Goal: Task Accomplishment & Management: Complete application form

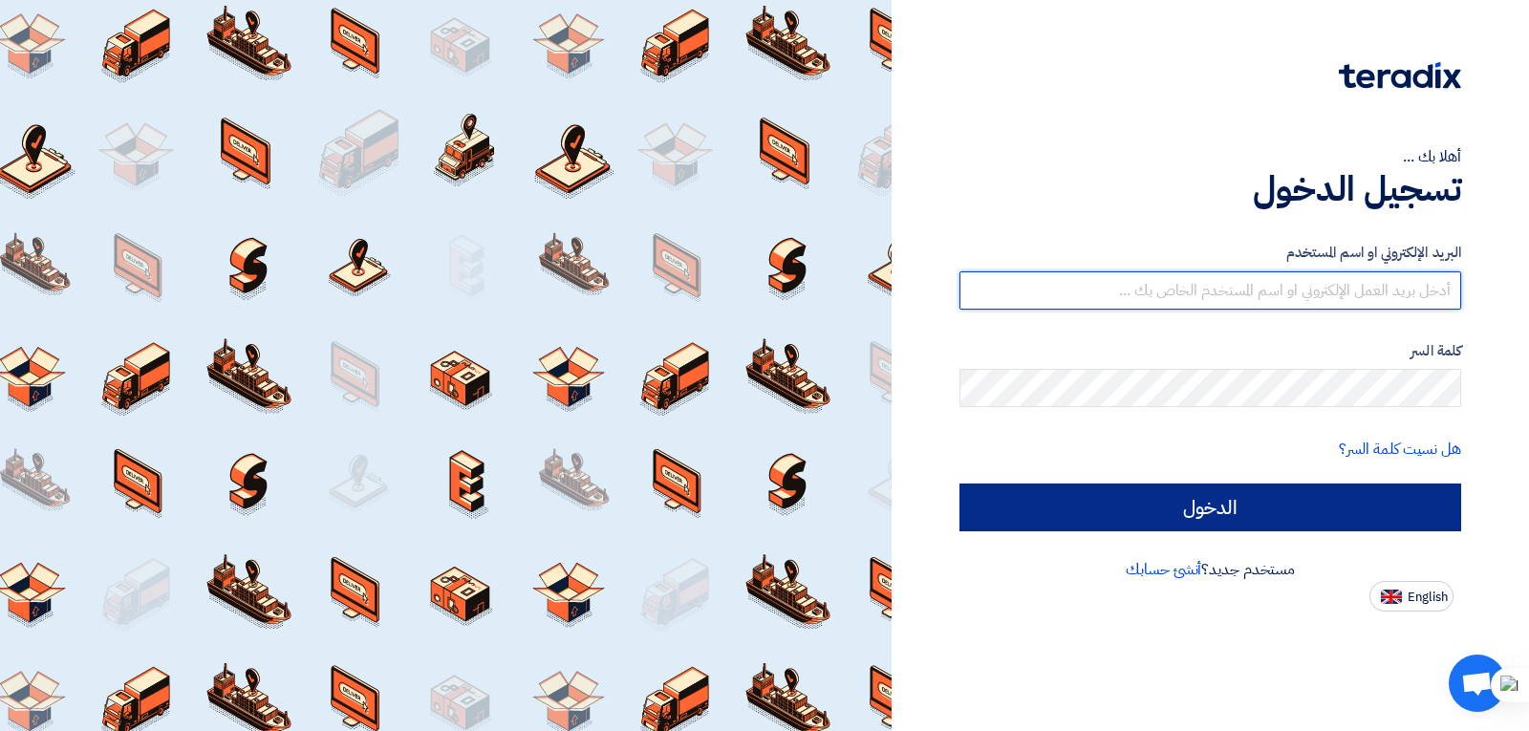
type input "[EMAIL_ADDRESS][DOMAIN_NAME]"
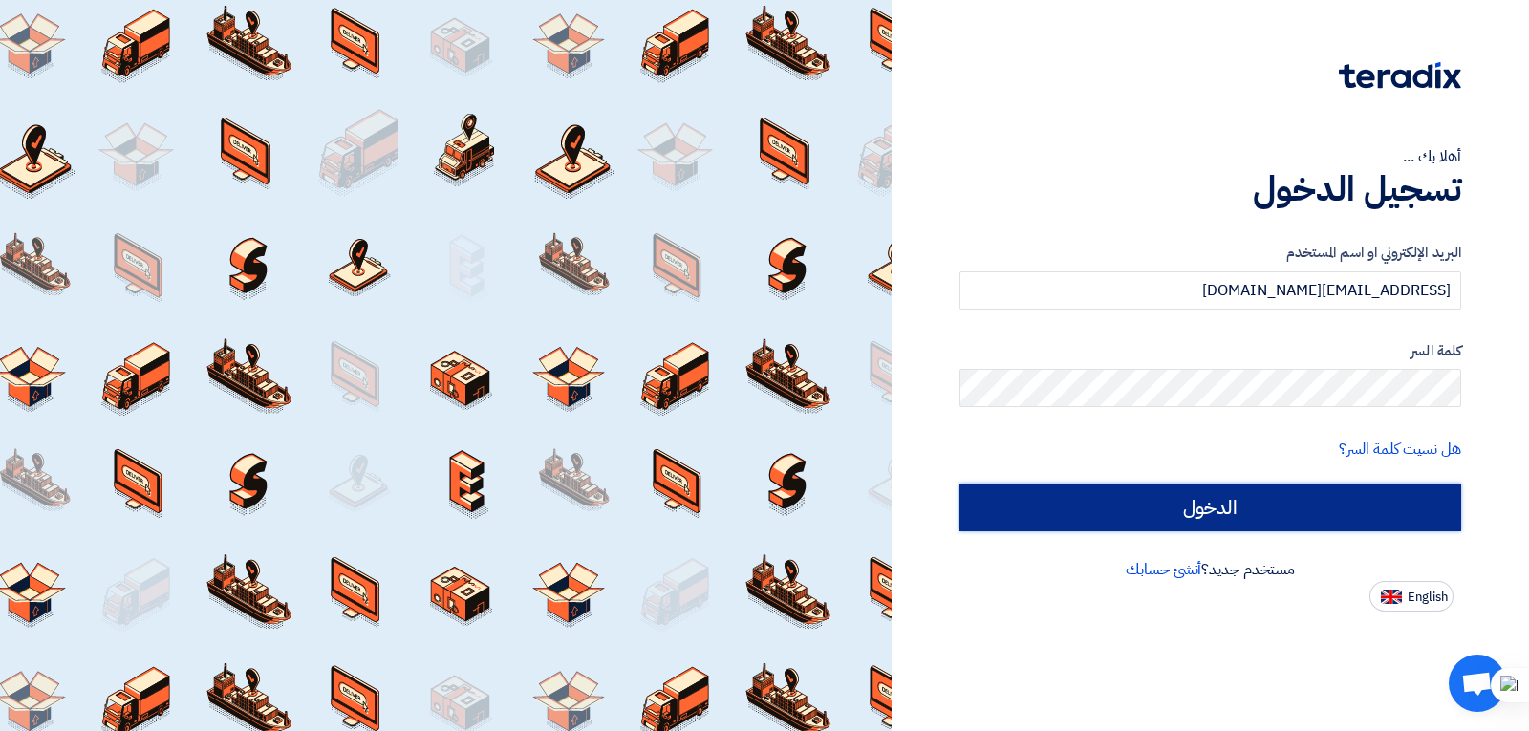
click at [1249, 519] on input "الدخول" at bounding box center [1211, 508] width 502 height 48
click at [1193, 512] on input "الدخول" at bounding box center [1211, 508] width 502 height 48
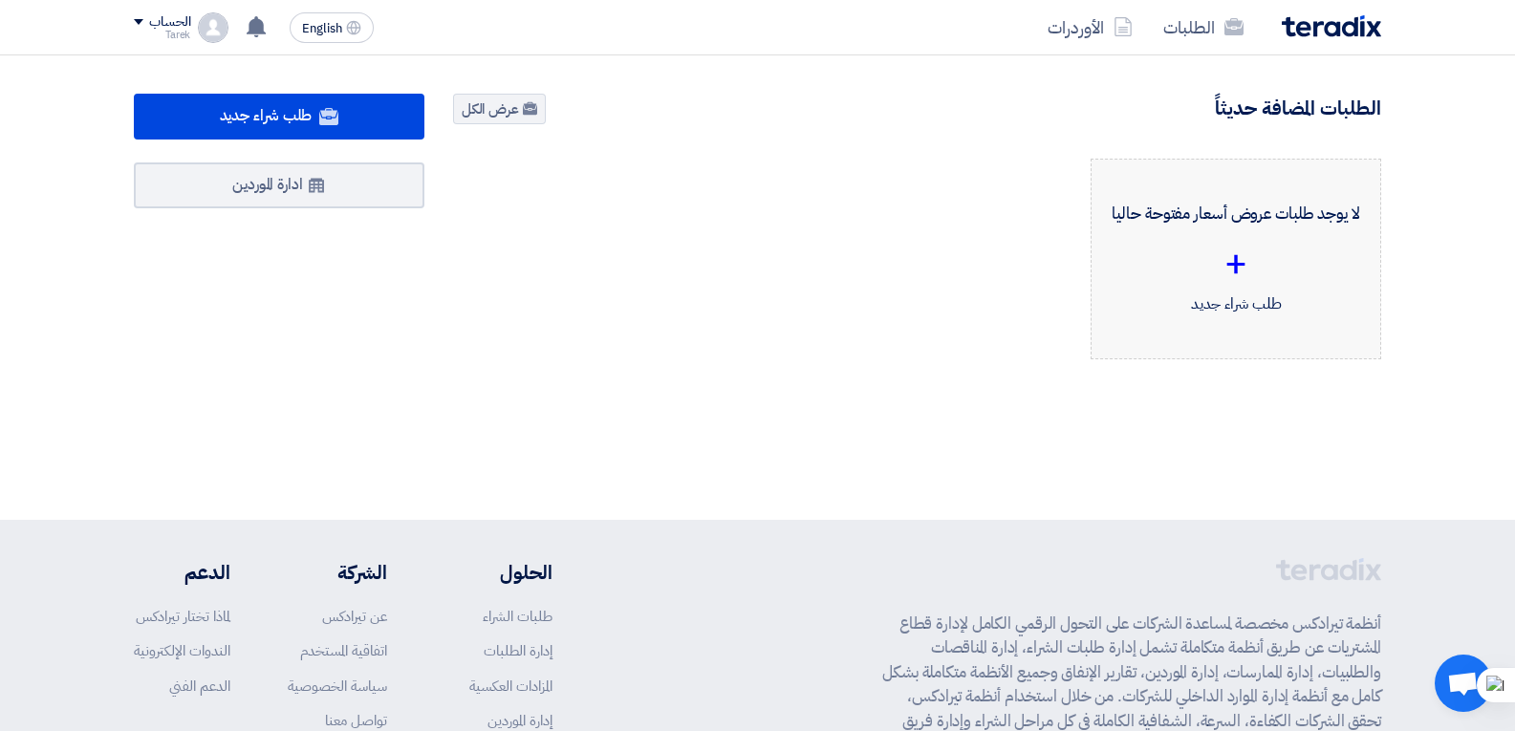
click at [1228, 269] on div "+" at bounding box center [1236, 263] width 258 height 57
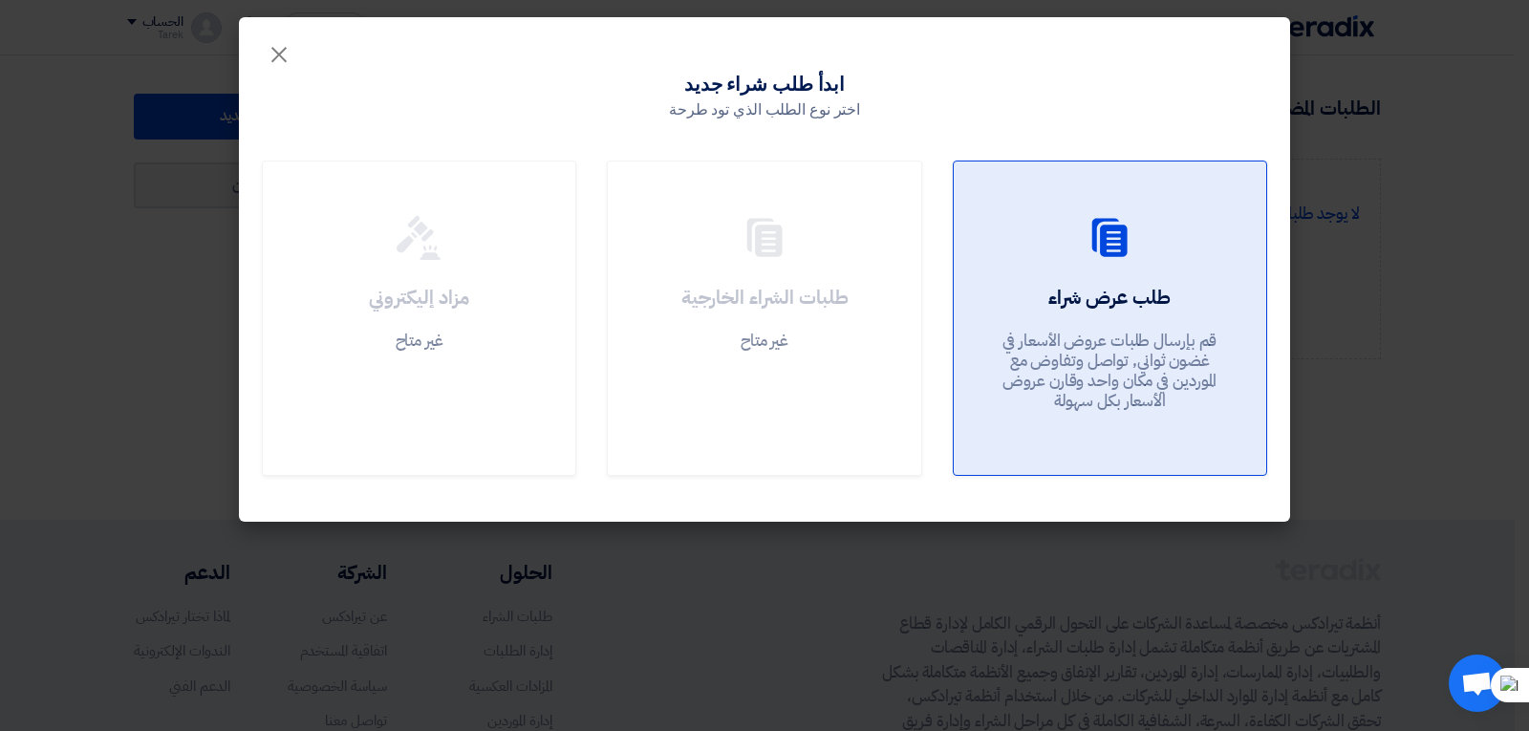
click at [1107, 240] on use at bounding box center [1109, 237] width 35 height 38
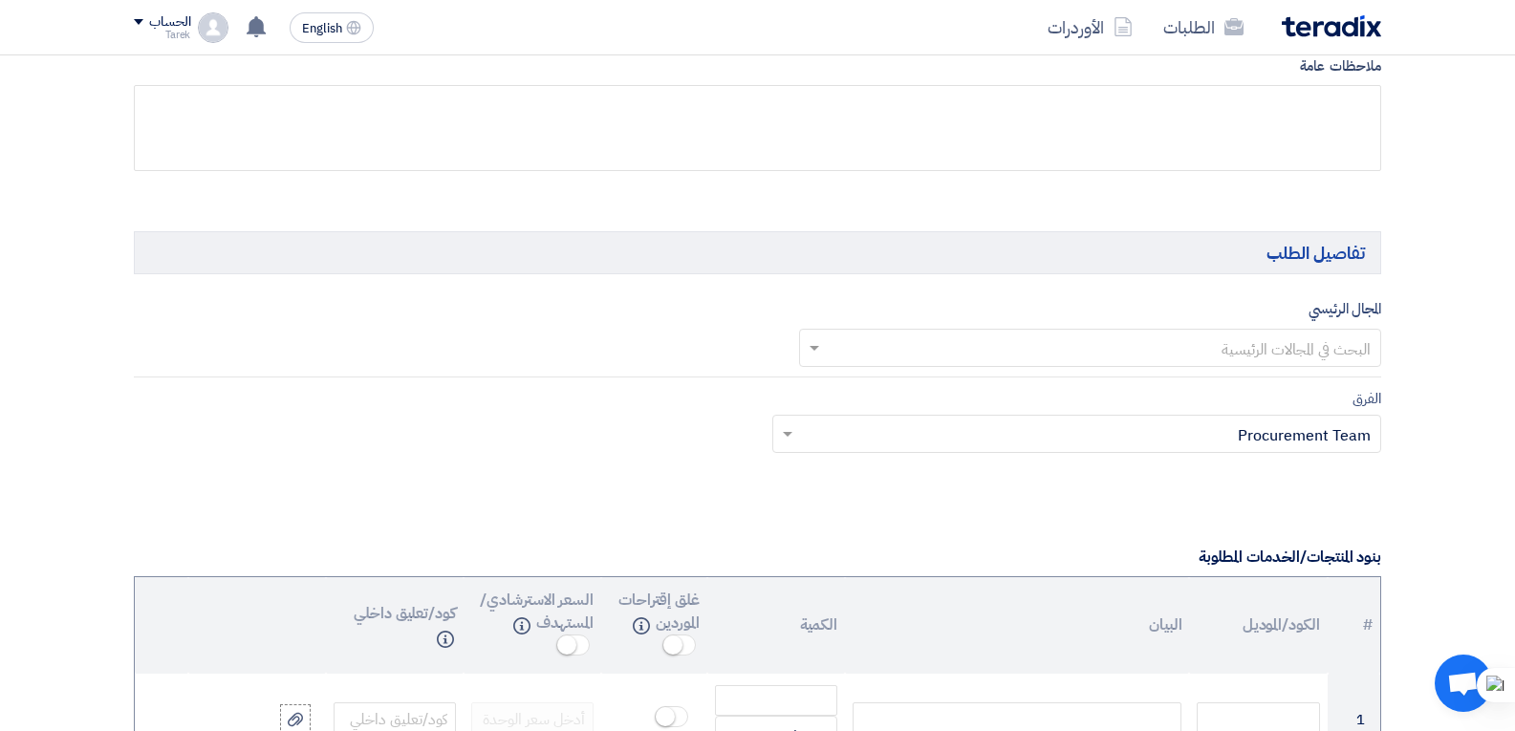
scroll to position [860, 0]
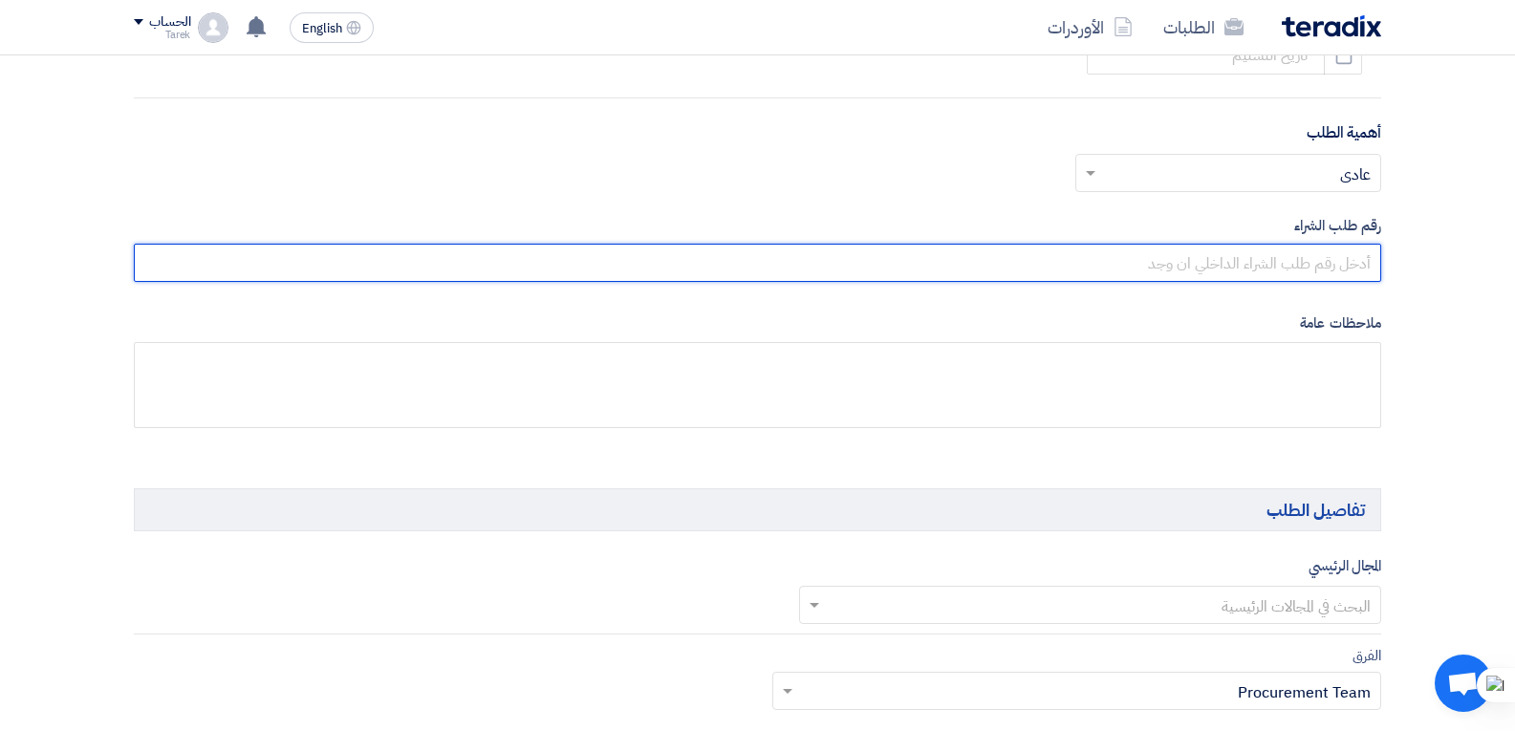
click at [1201, 274] on input "text" at bounding box center [757, 263] width 1247 height 38
paste input "10007914"
type input "10007914"
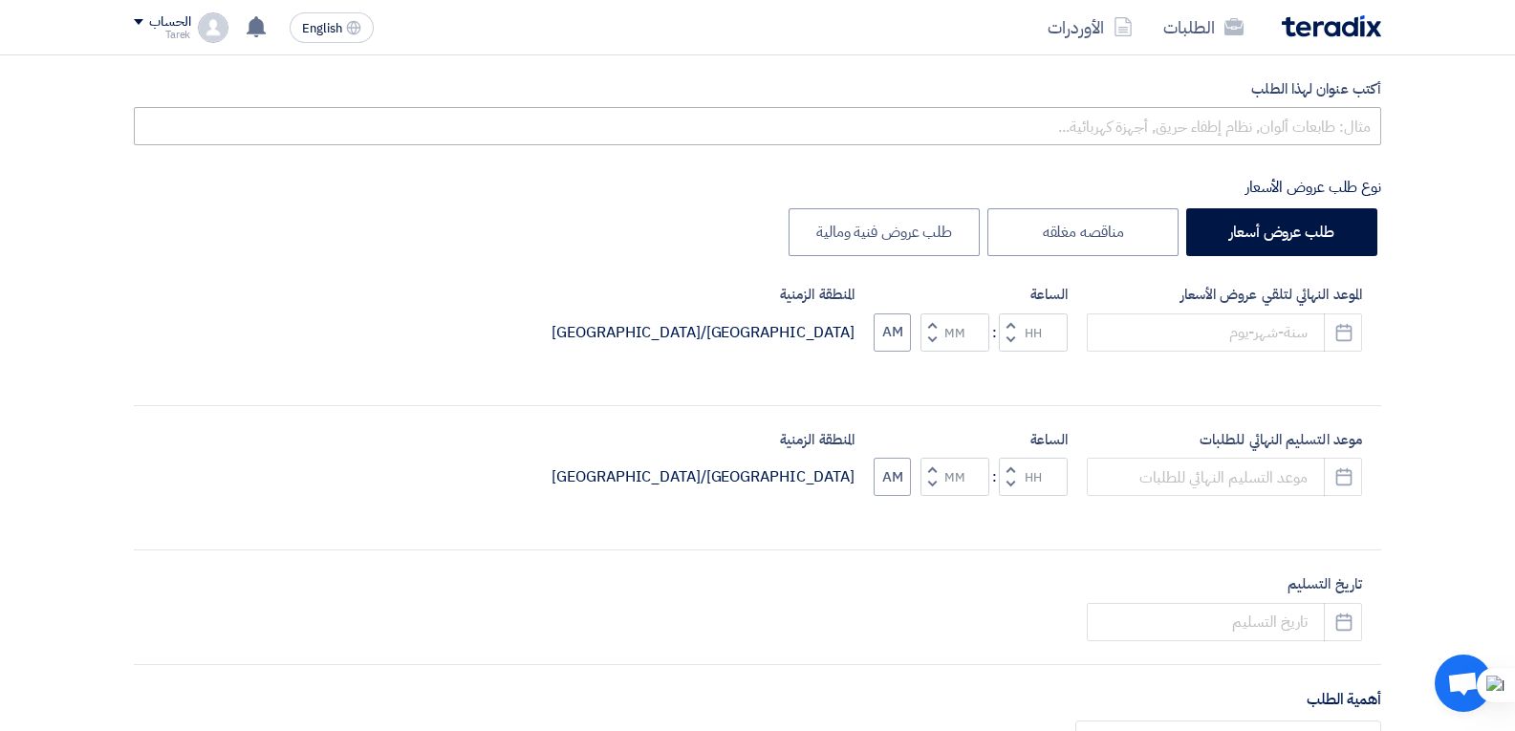
scroll to position [191, 0]
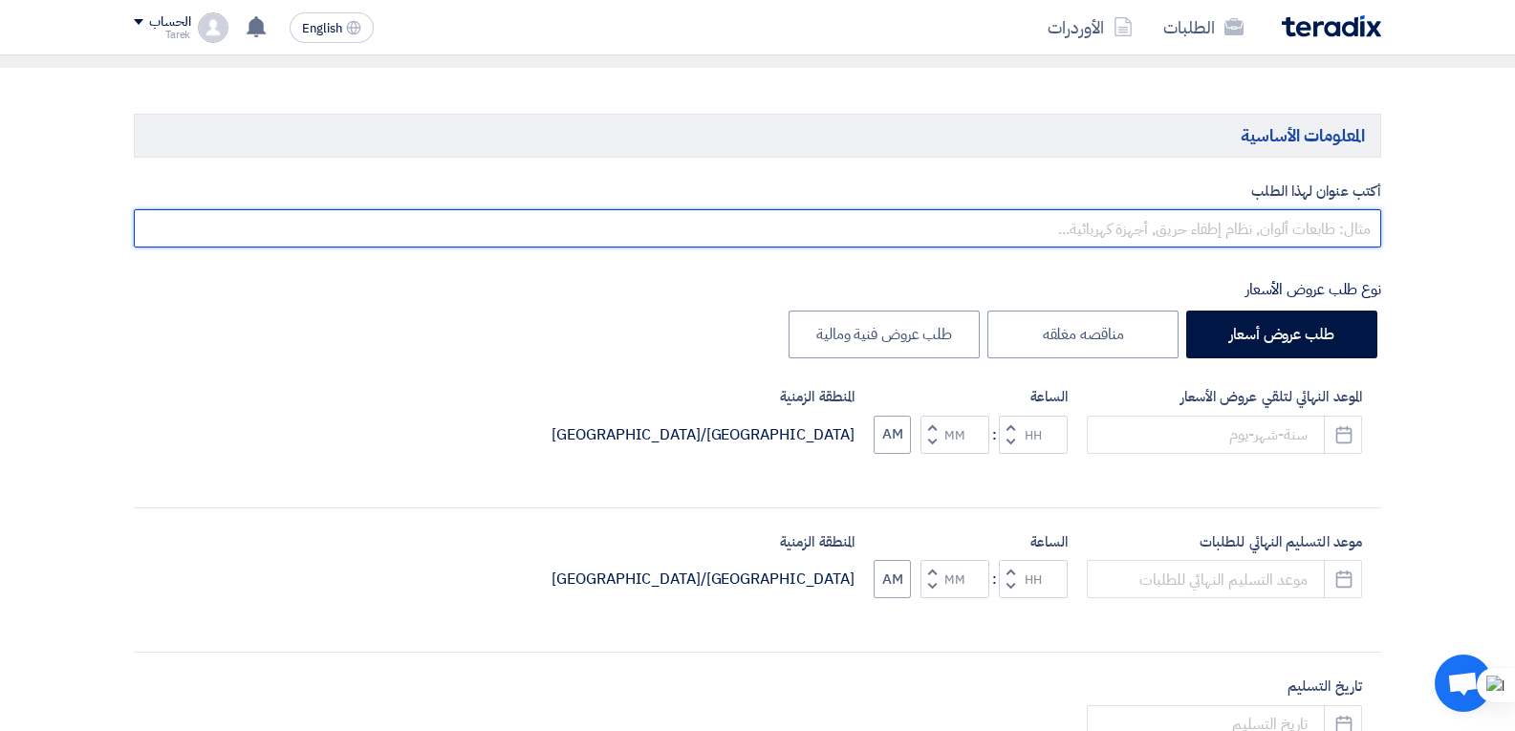
click at [1130, 226] on input "text" at bounding box center [757, 228] width 1247 height 38
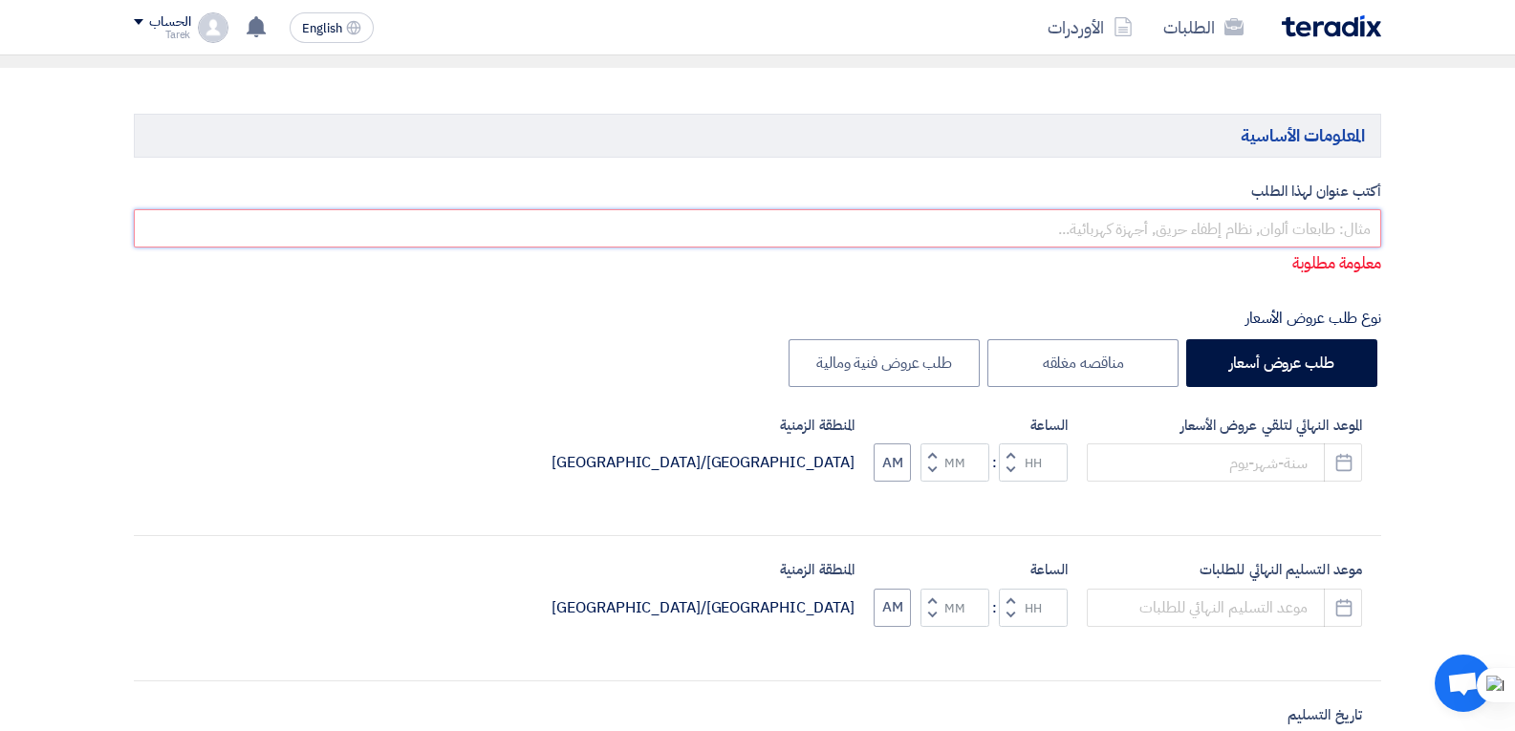
paste input "صب وش خلفى موتور"
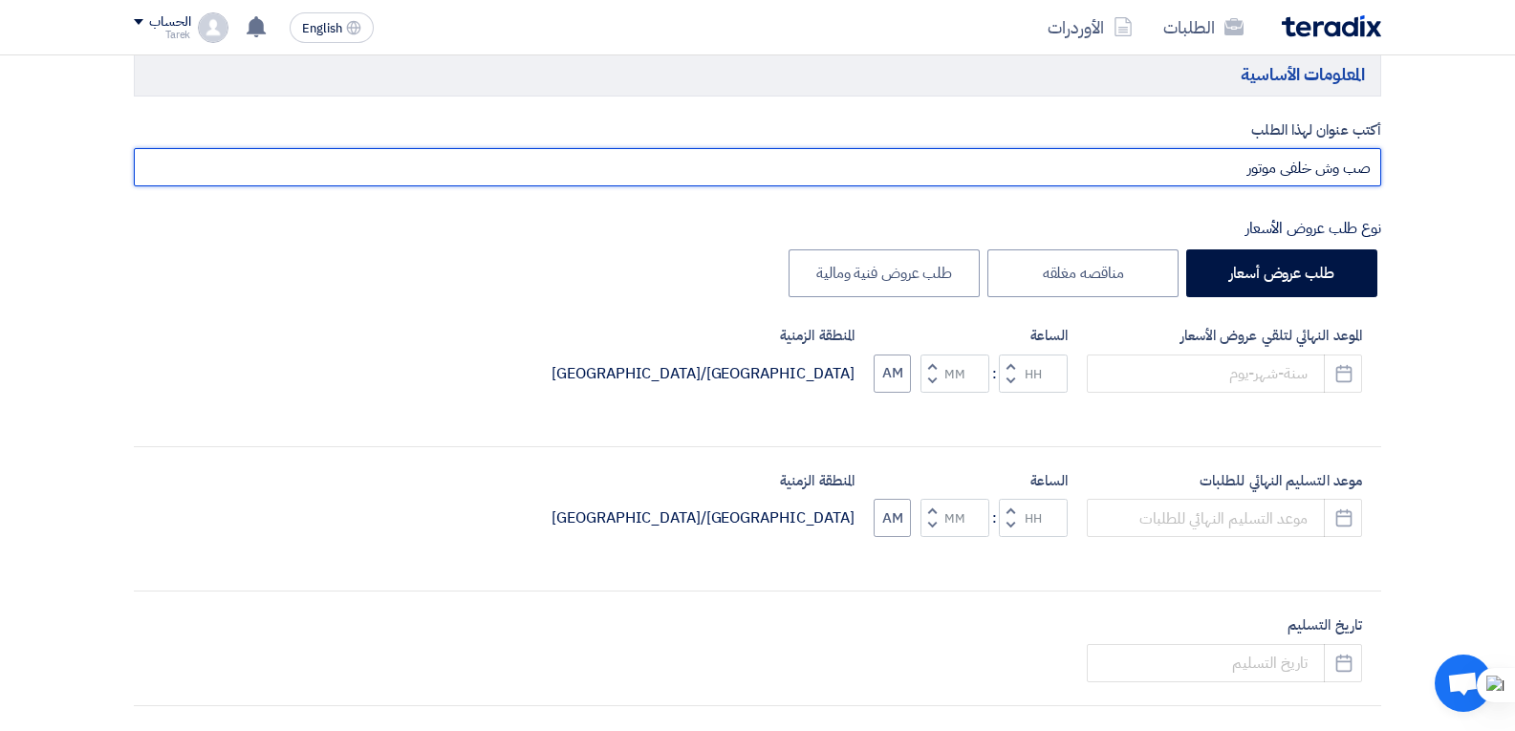
scroll to position [287, 0]
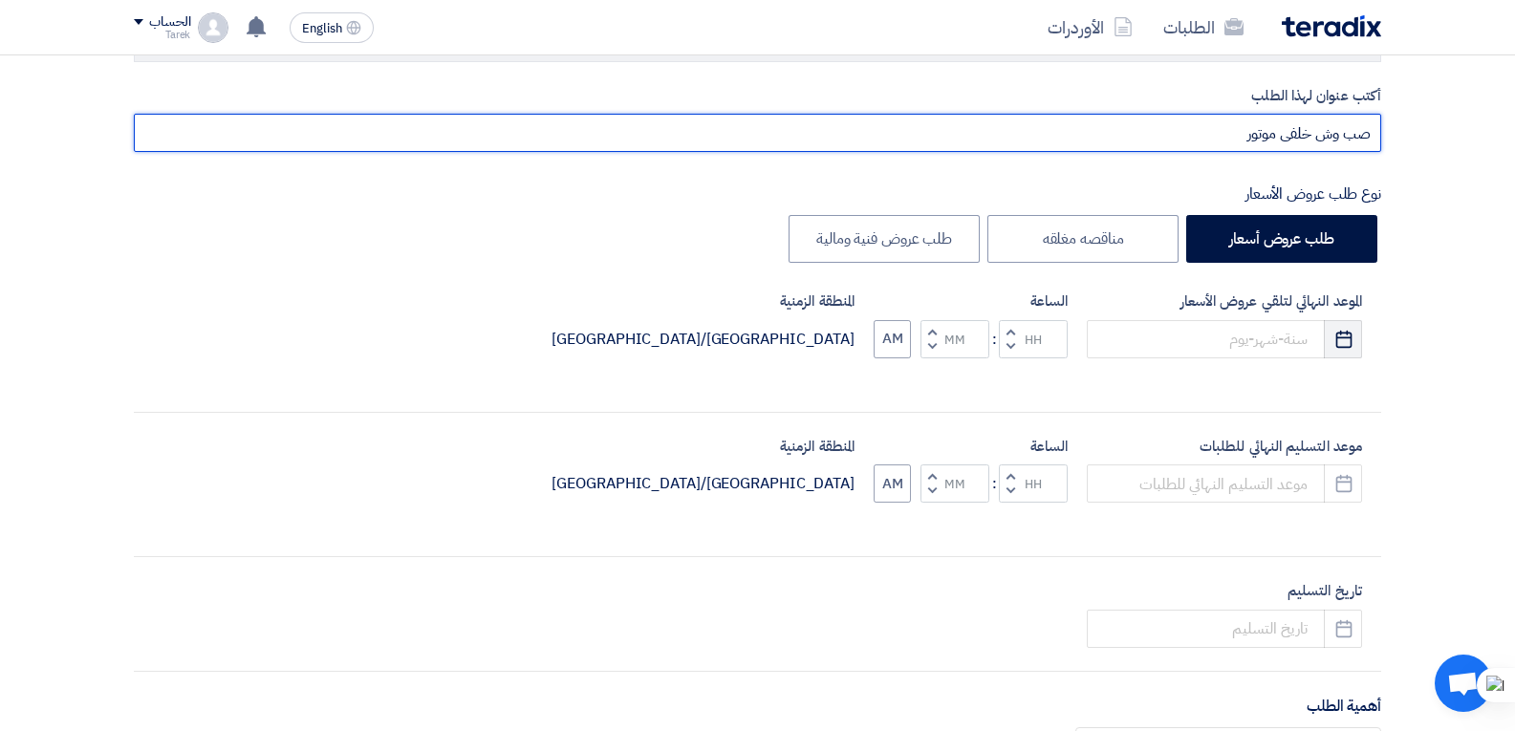
type input "صب وش خلفى موتور"
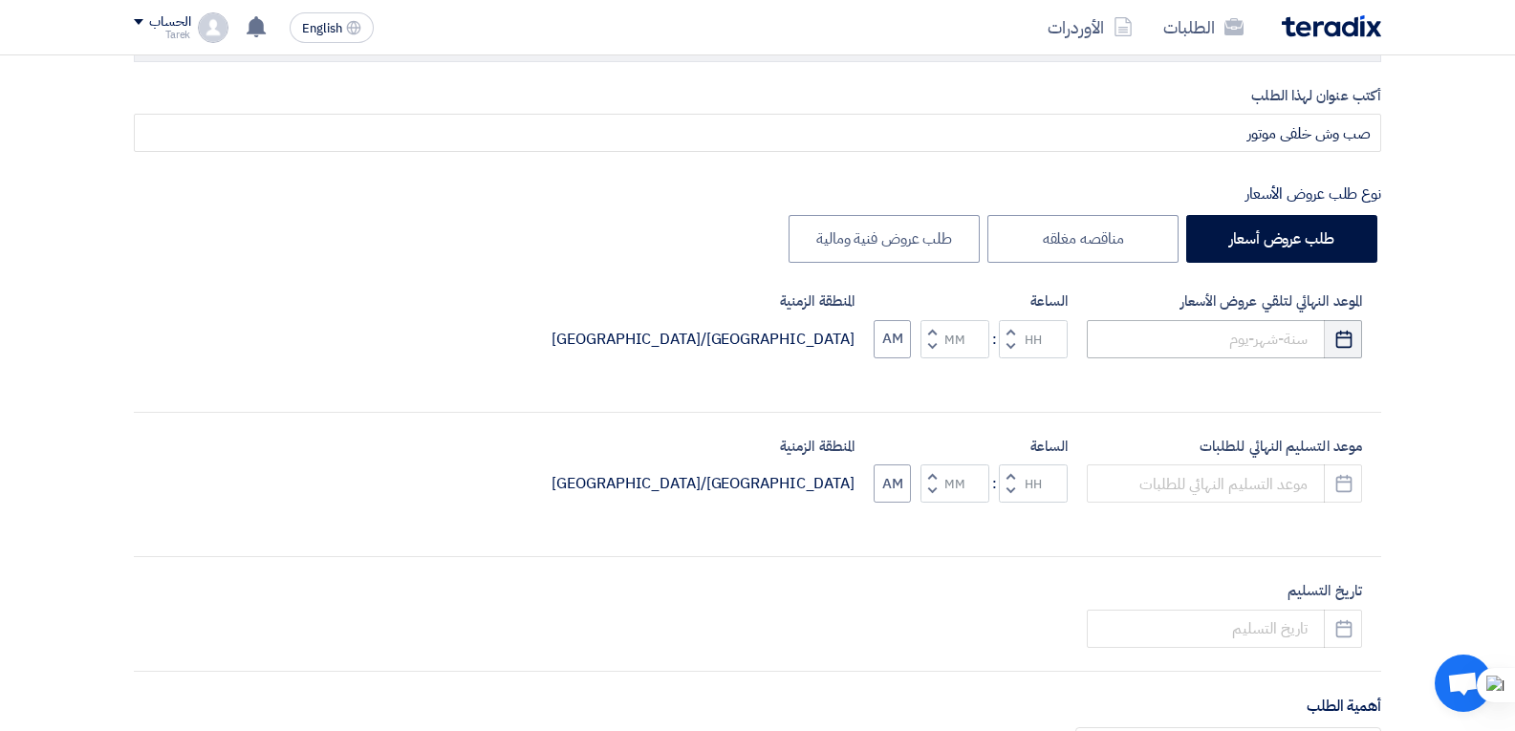
drag, startPoint x: 1329, startPoint y: 343, endPoint x: 1305, endPoint y: 347, distance: 25.1
click at [1327, 345] on button "Pick a date" at bounding box center [1343, 339] width 38 height 38
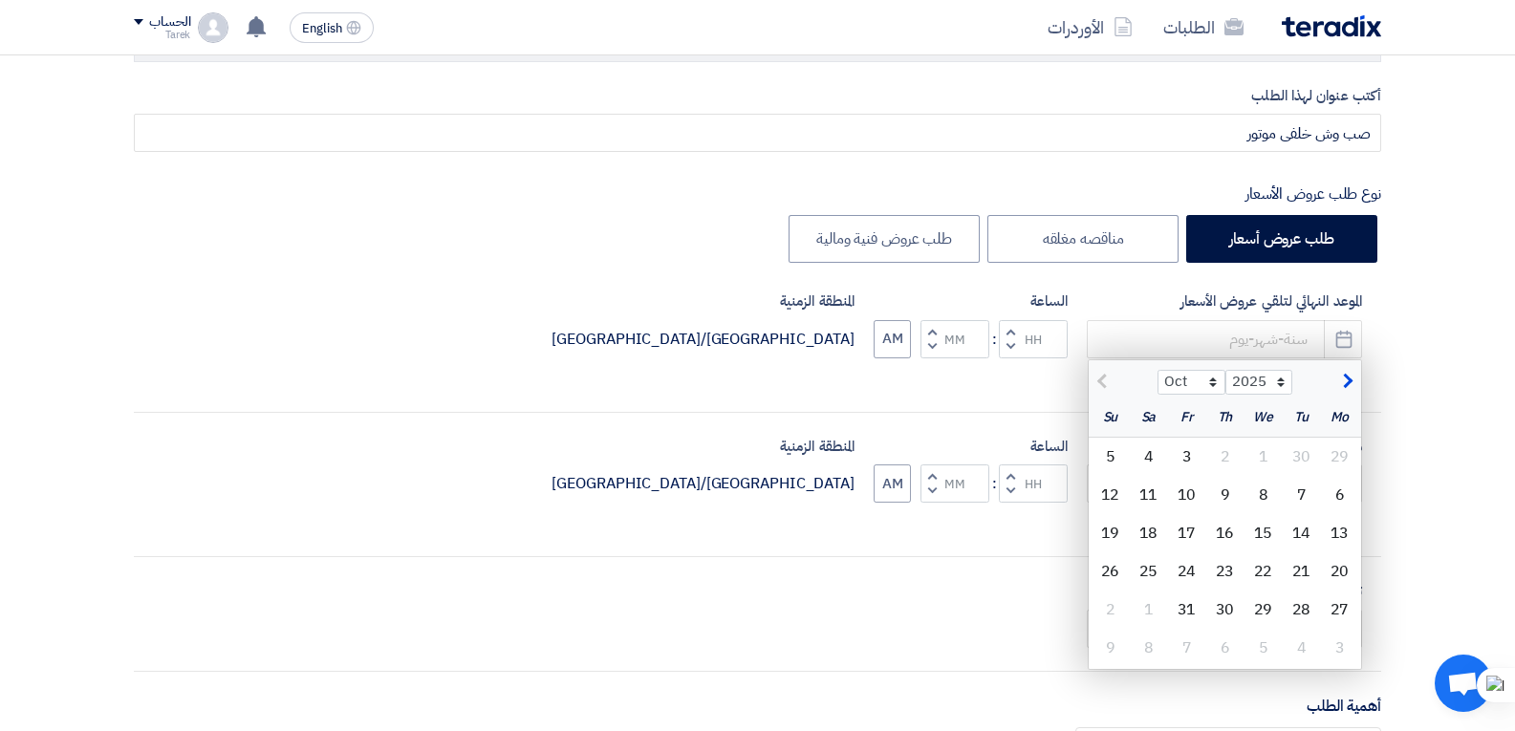
click at [1111, 463] on div "5" at bounding box center [1110, 457] width 38 height 38
type input "[DATE]"
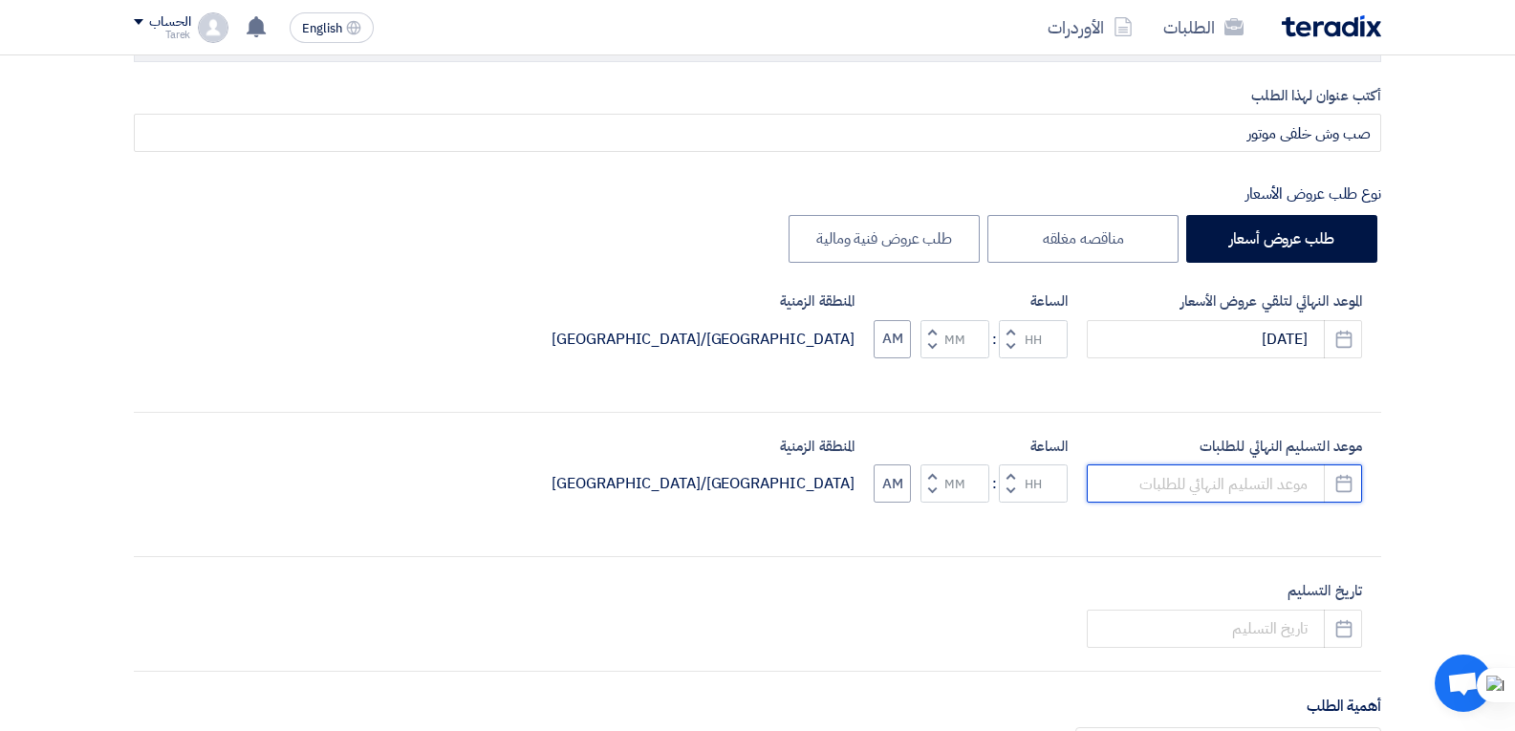
click at [1124, 486] on input at bounding box center [1224, 483] width 275 height 38
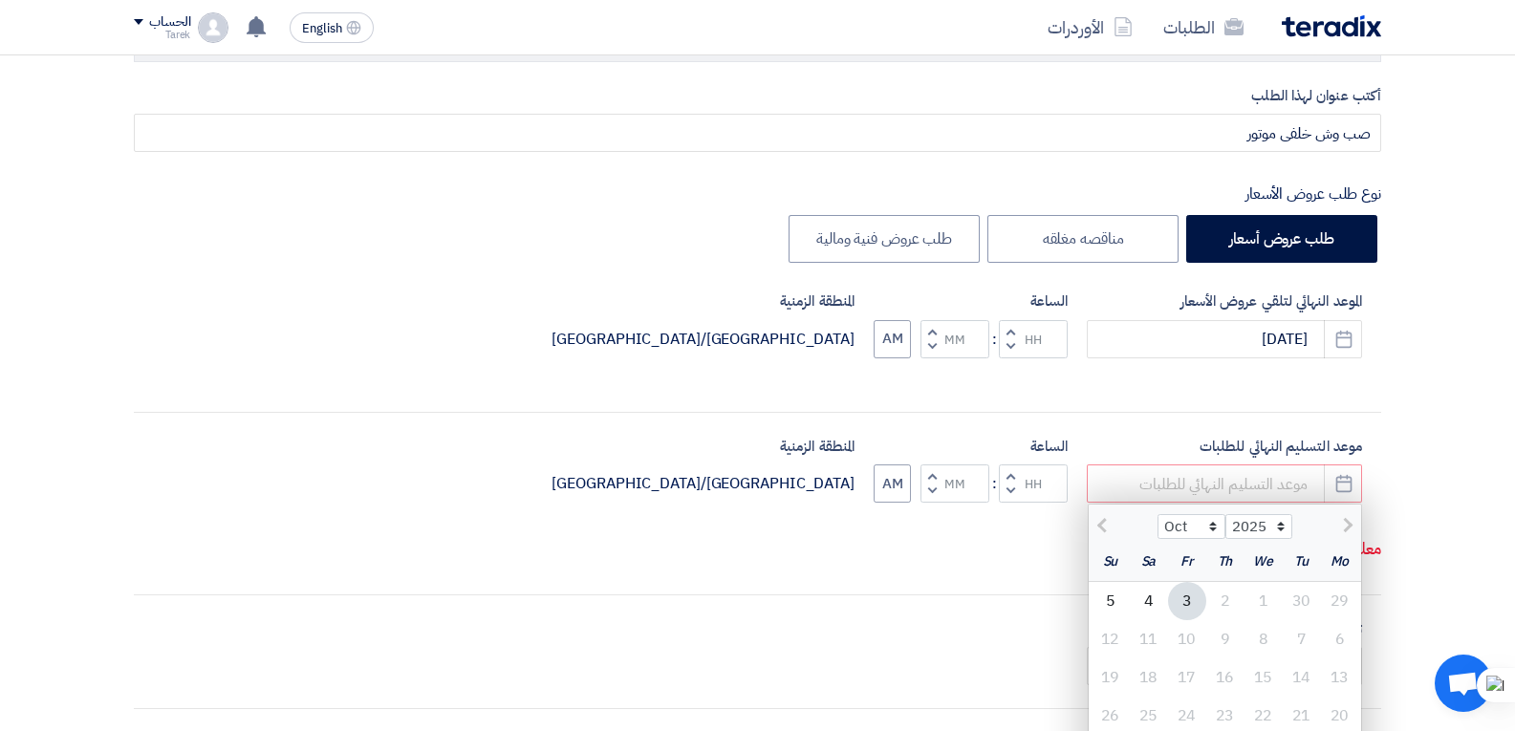
click at [1115, 605] on div "5" at bounding box center [1110, 601] width 38 height 38
type input "[DATE]"
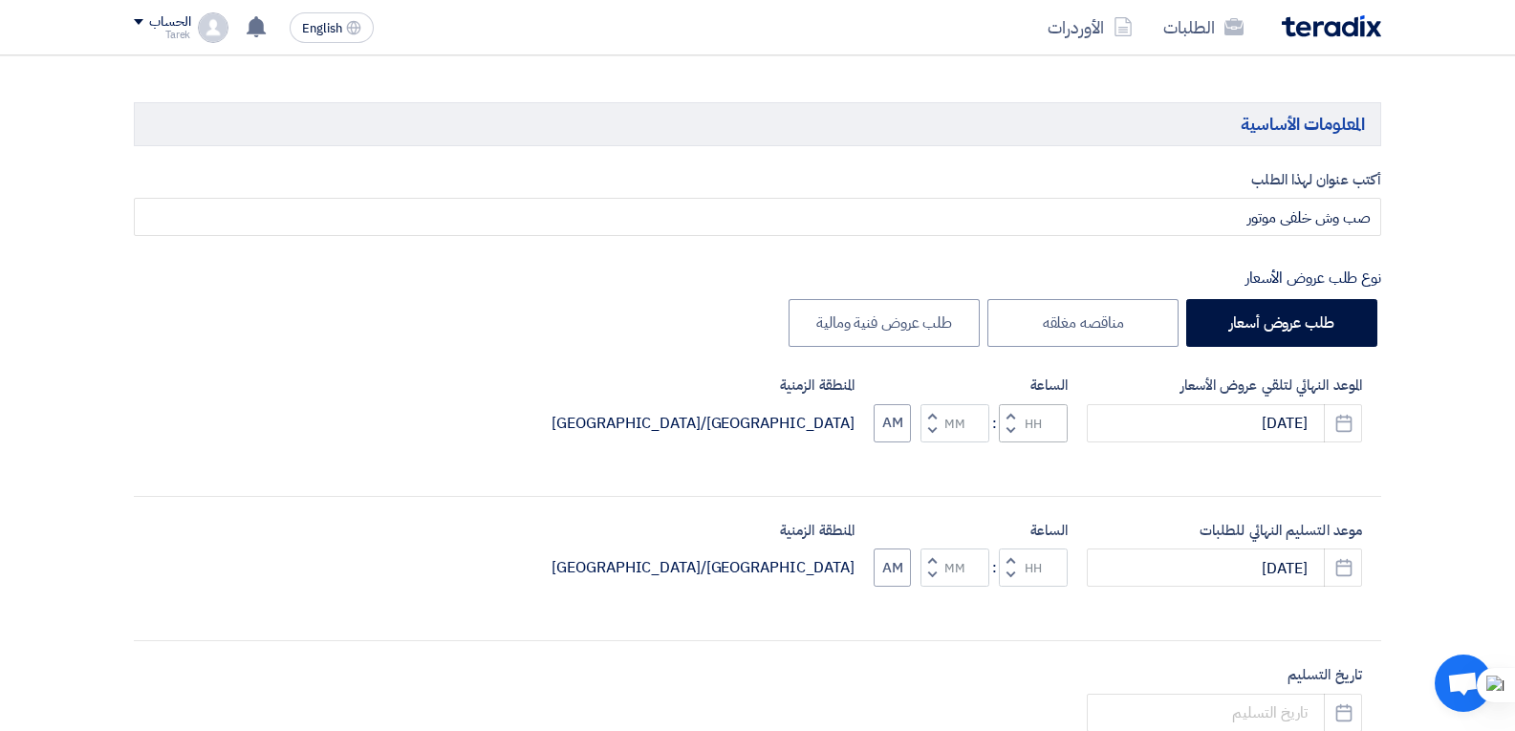
scroll to position [191, 0]
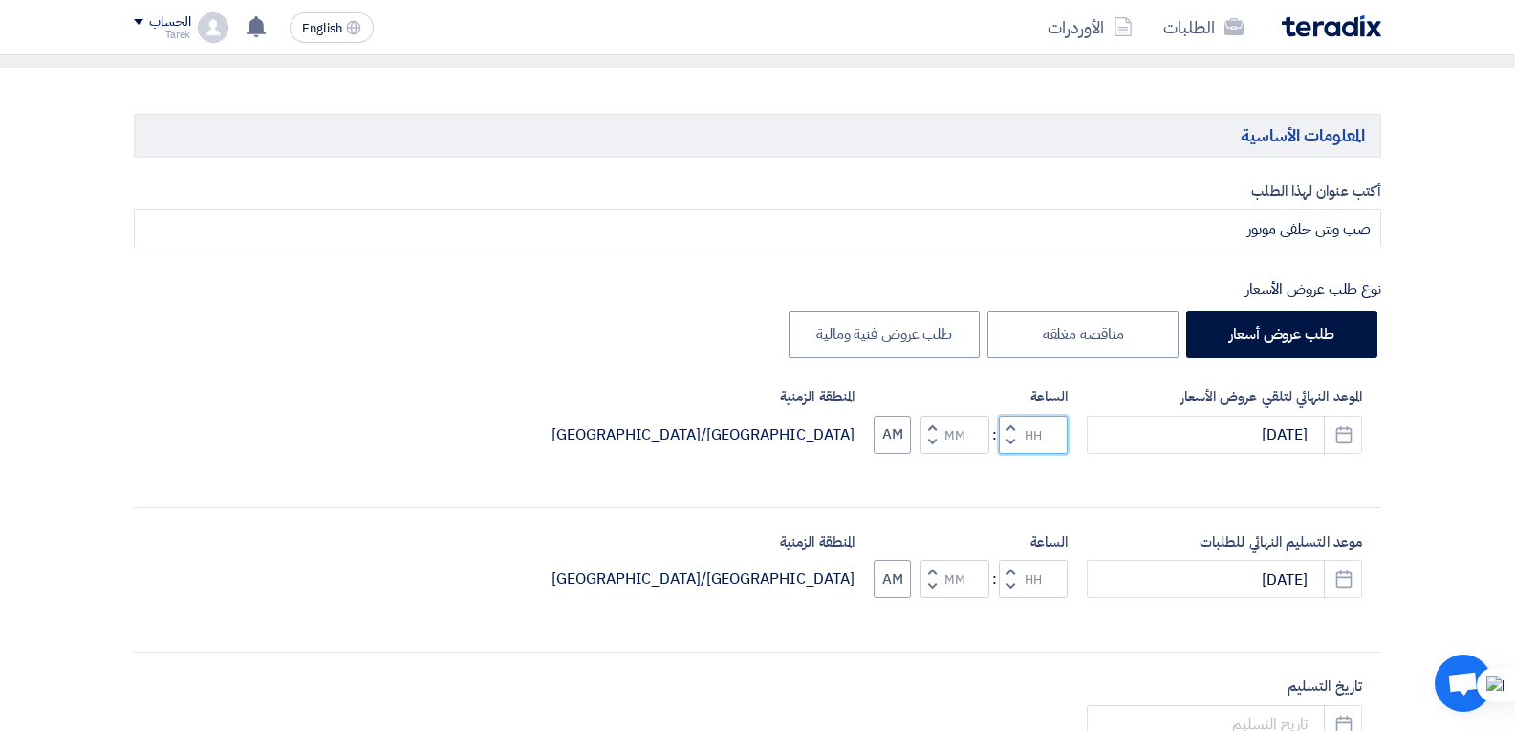
click at [1039, 442] on input "Hours" at bounding box center [1033, 435] width 69 height 38
type input "01"
click at [972, 436] on div "الساعة Increment hours 01 Decrement hours : Increment minutes Decrement minutes…" at bounding box center [970, 420] width 194 height 68
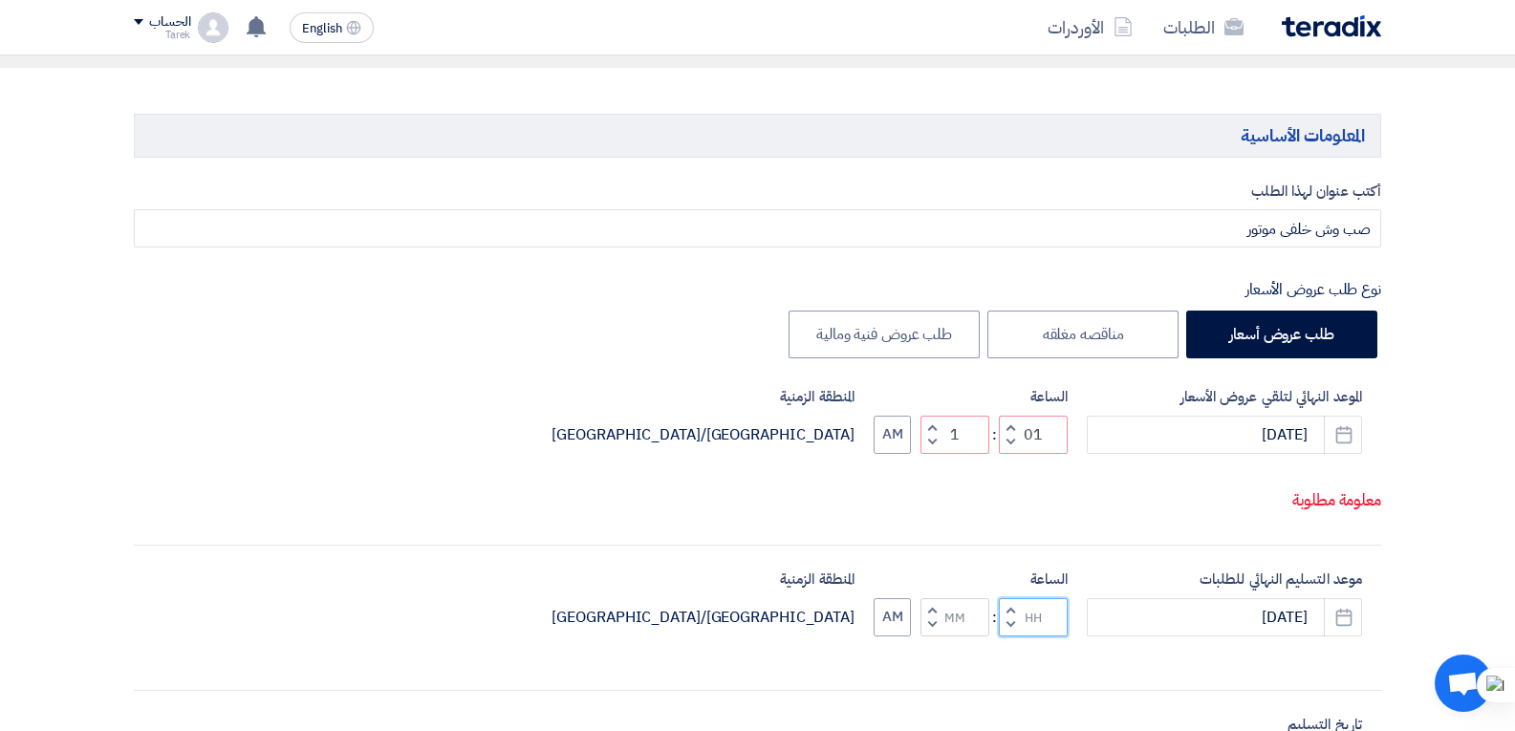
type input "01"
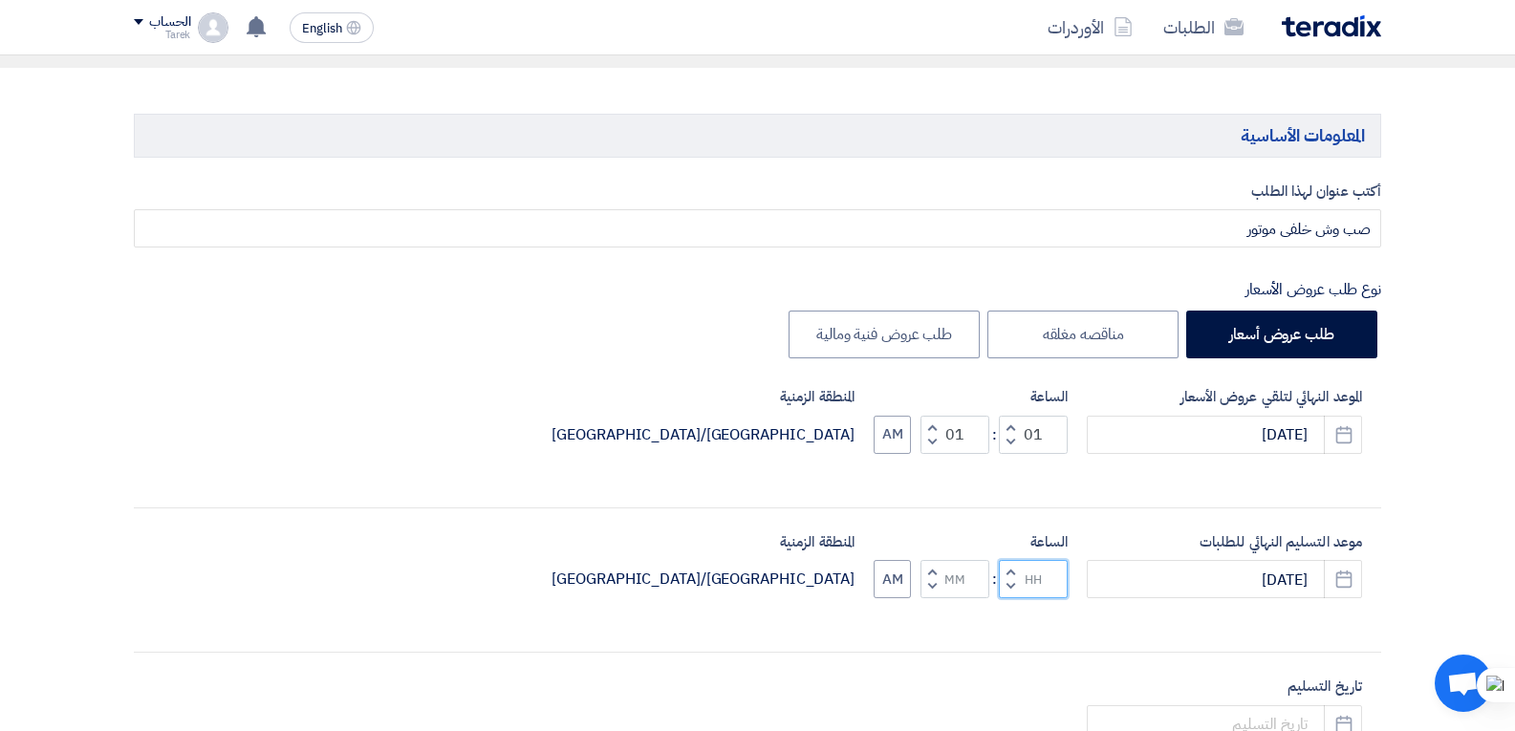
click at [1033, 667] on div "أكتب عنوان لهذا الطلب صب وش خلفى موتور نوع طلب عروض الأسعار طلب عروض أسعار مناق…" at bounding box center [757, 654] width 1276 height 946
type input "01"
click at [955, 580] on div "الساعة Increment hours 01 Decrement hours : Increment minutes Decrement minutes…" at bounding box center [970, 565] width 194 height 68
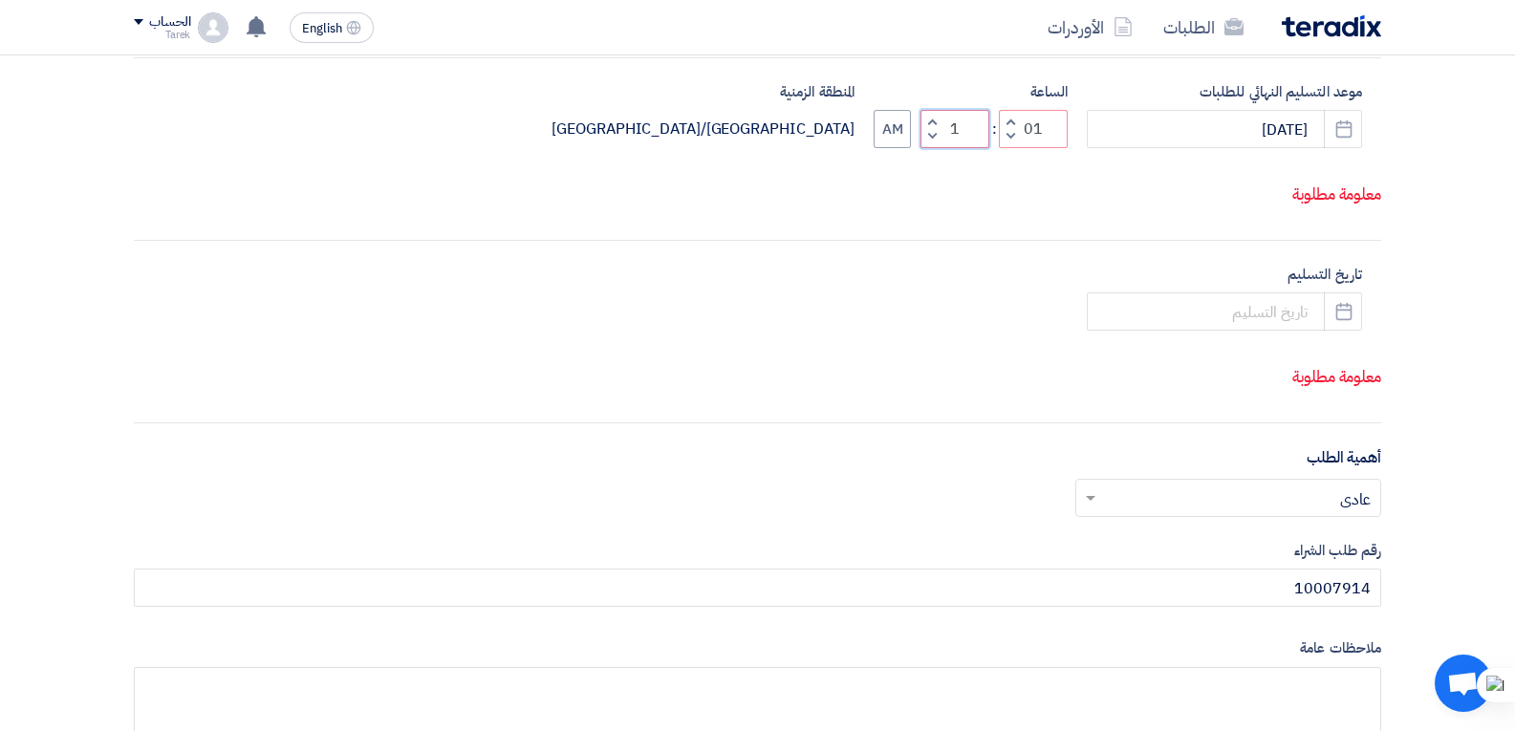
scroll to position [669, 0]
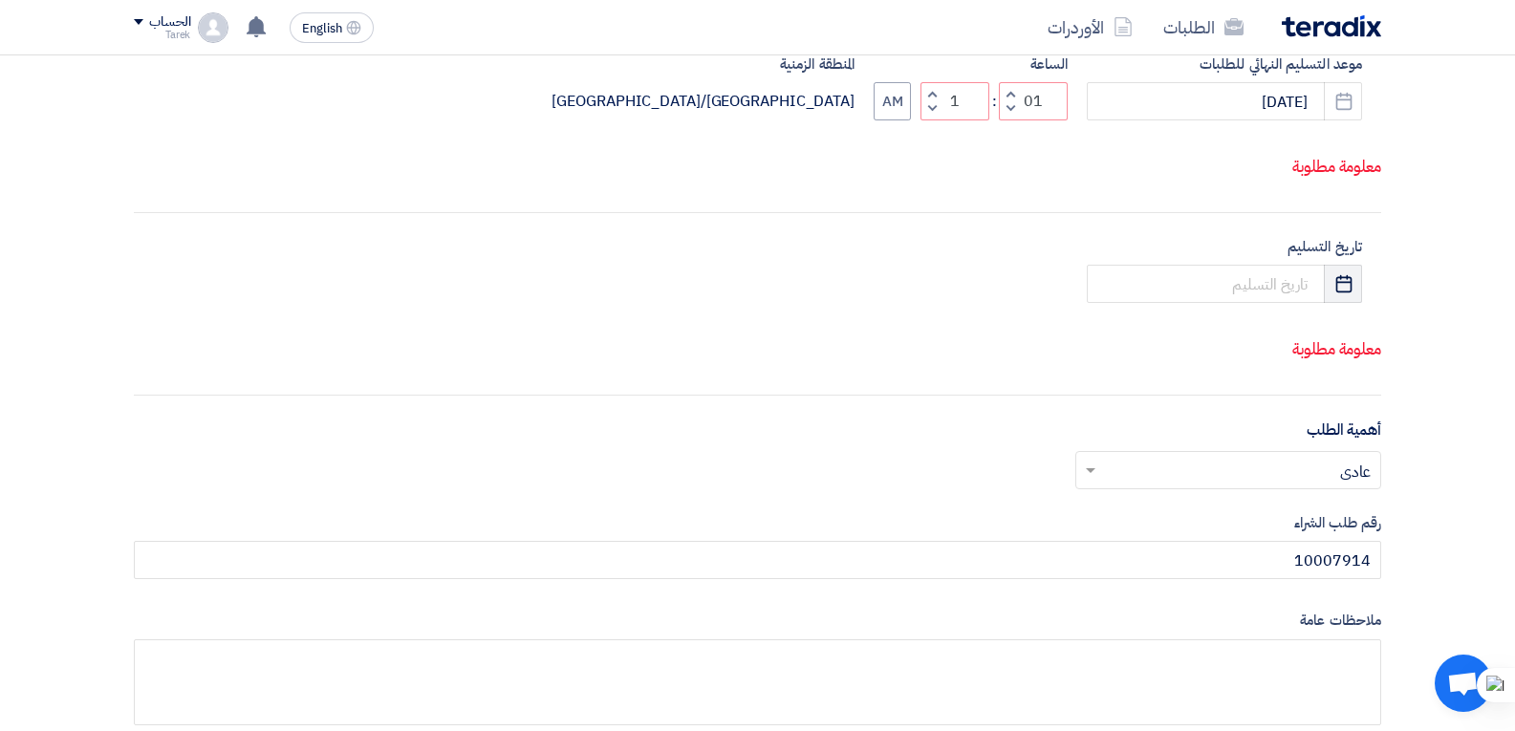
type input "01"
click at [1340, 326] on div "أكتب عنوان لهذا الطلب صب وش خلفى موتور نوع طلب عروض الأسعار طلب عروض أسعار مناق…" at bounding box center [757, 229] width 1276 height 1052
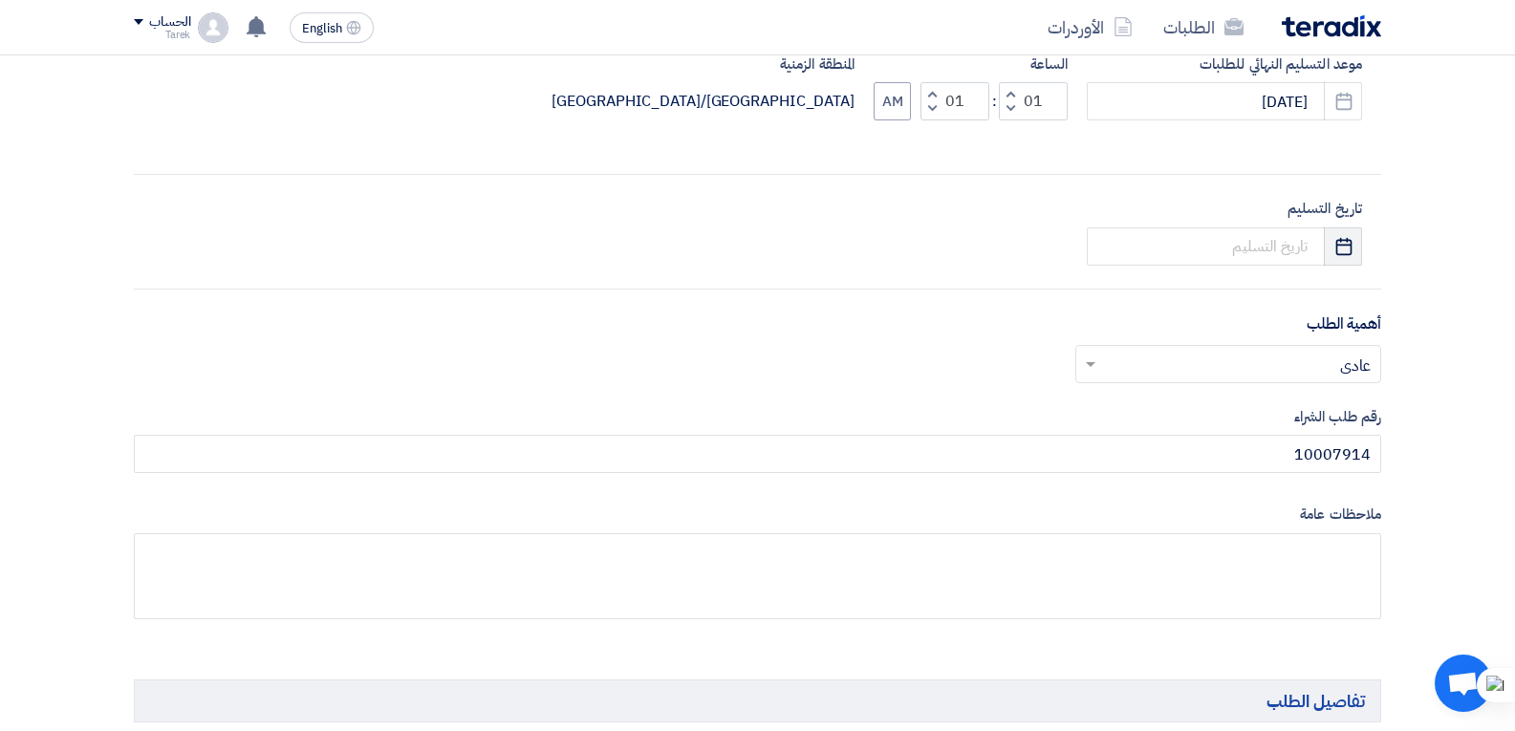
click at [1339, 239] on icon "Pick a date" at bounding box center [1343, 246] width 19 height 19
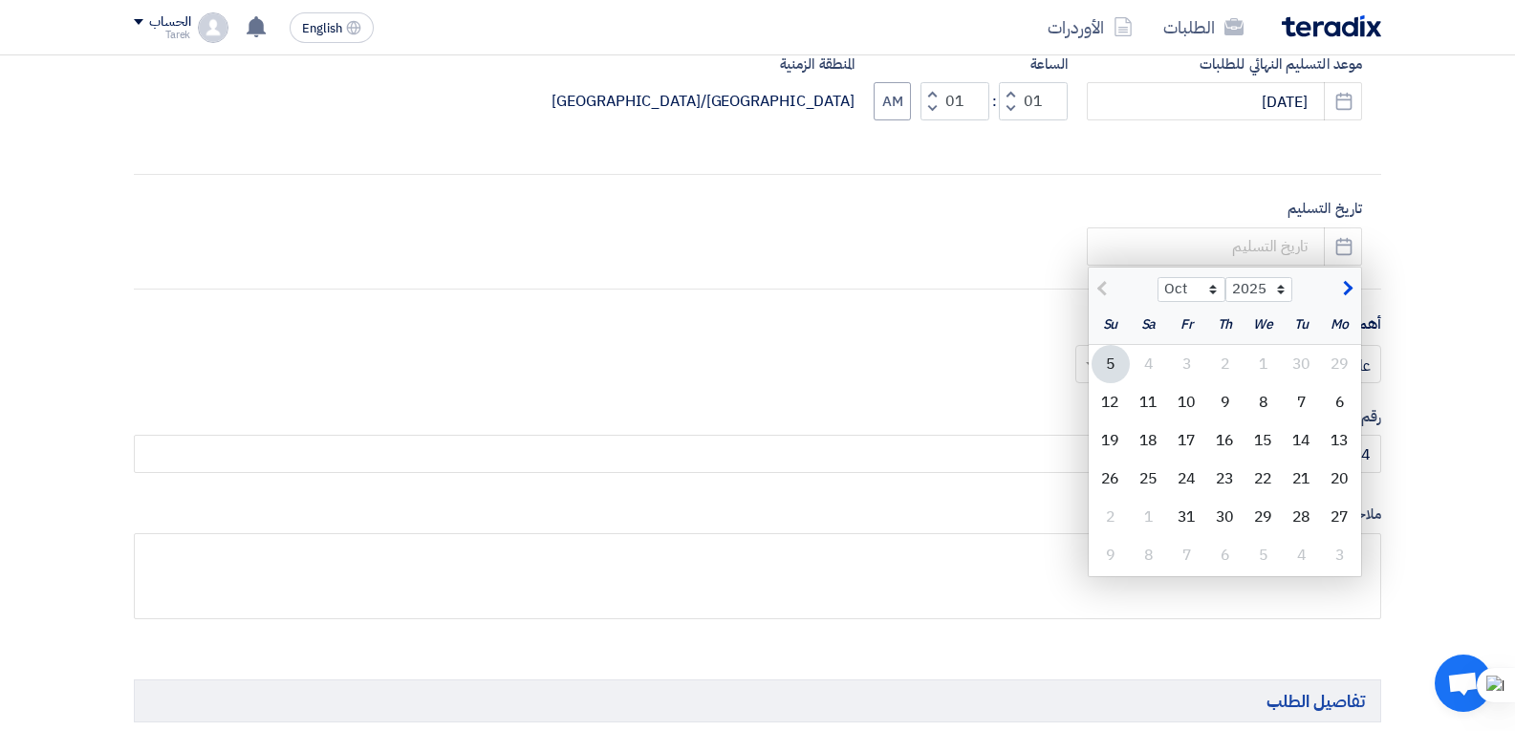
click at [1115, 370] on div "5" at bounding box center [1110, 364] width 38 height 38
type input "[DATE]"
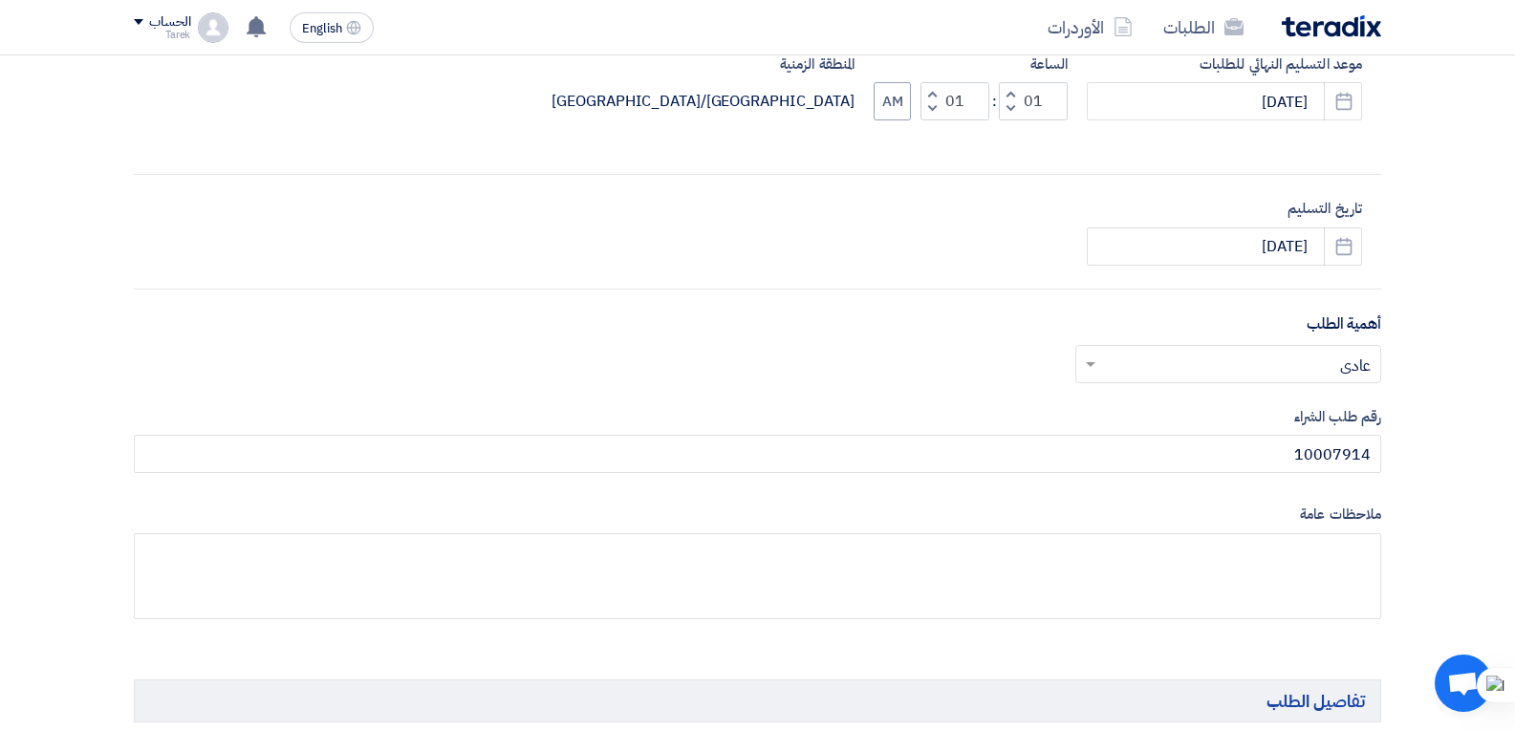
click at [1084, 362] on span at bounding box center [1088, 364] width 24 height 23
click at [1304, 406] on div "مهم جدا" at bounding box center [1228, 402] width 304 height 39
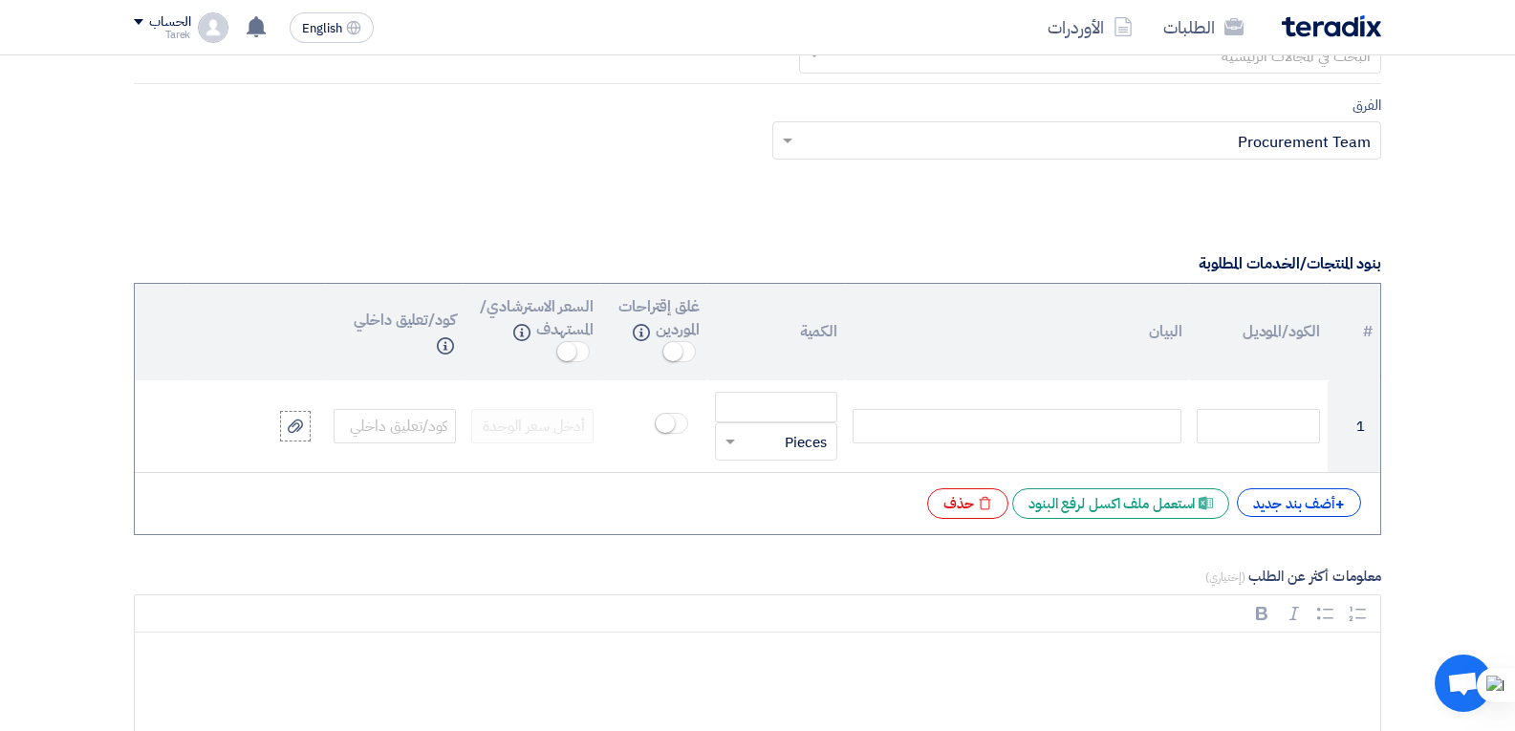
scroll to position [1434, 0]
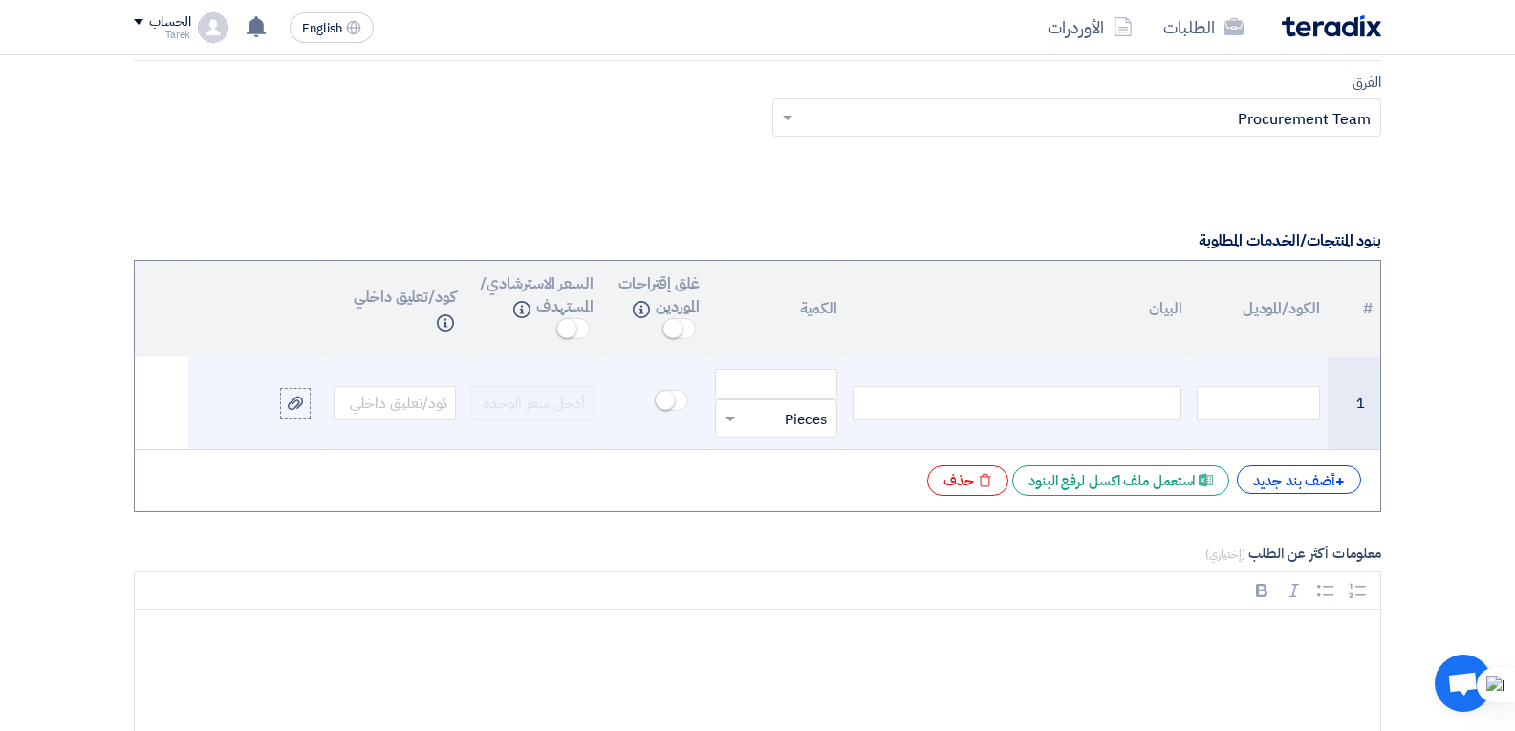
paste div
click at [794, 388] on input "number" at bounding box center [776, 384] width 122 height 31
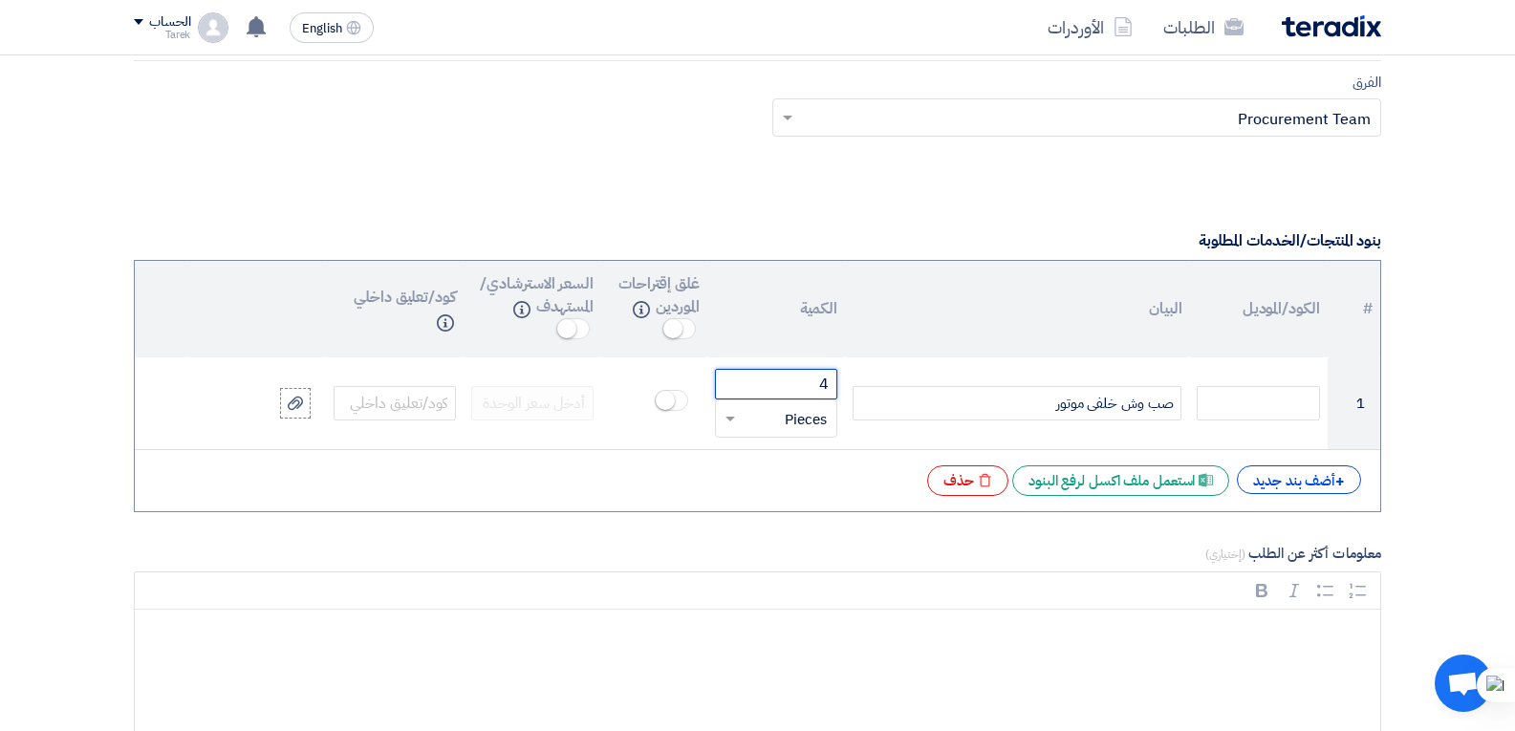
type input "4"
click at [890, 544] on label "معلومات أكثر عن الطلب (إختياري)" at bounding box center [757, 554] width 1247 height 22
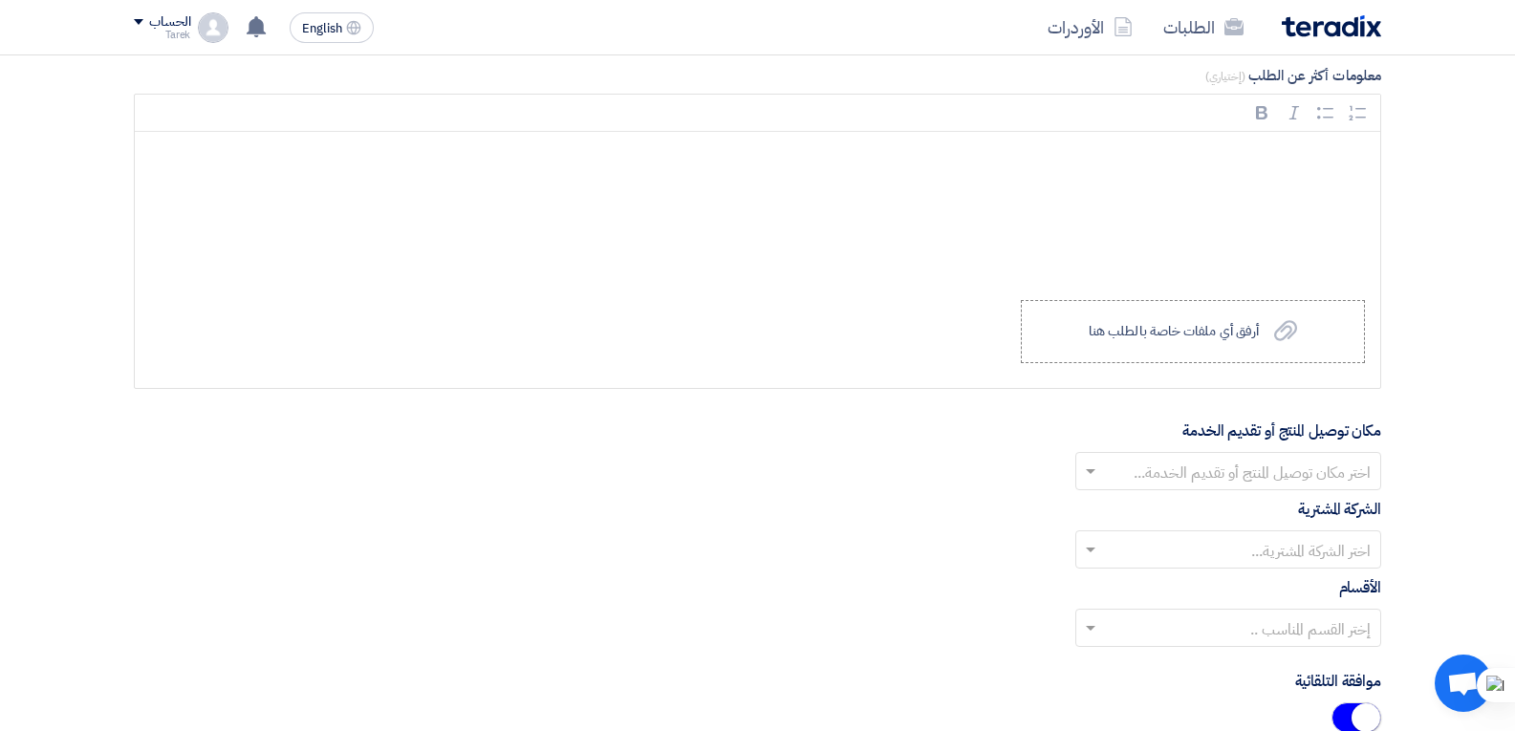
scroll to position [2102, 0]
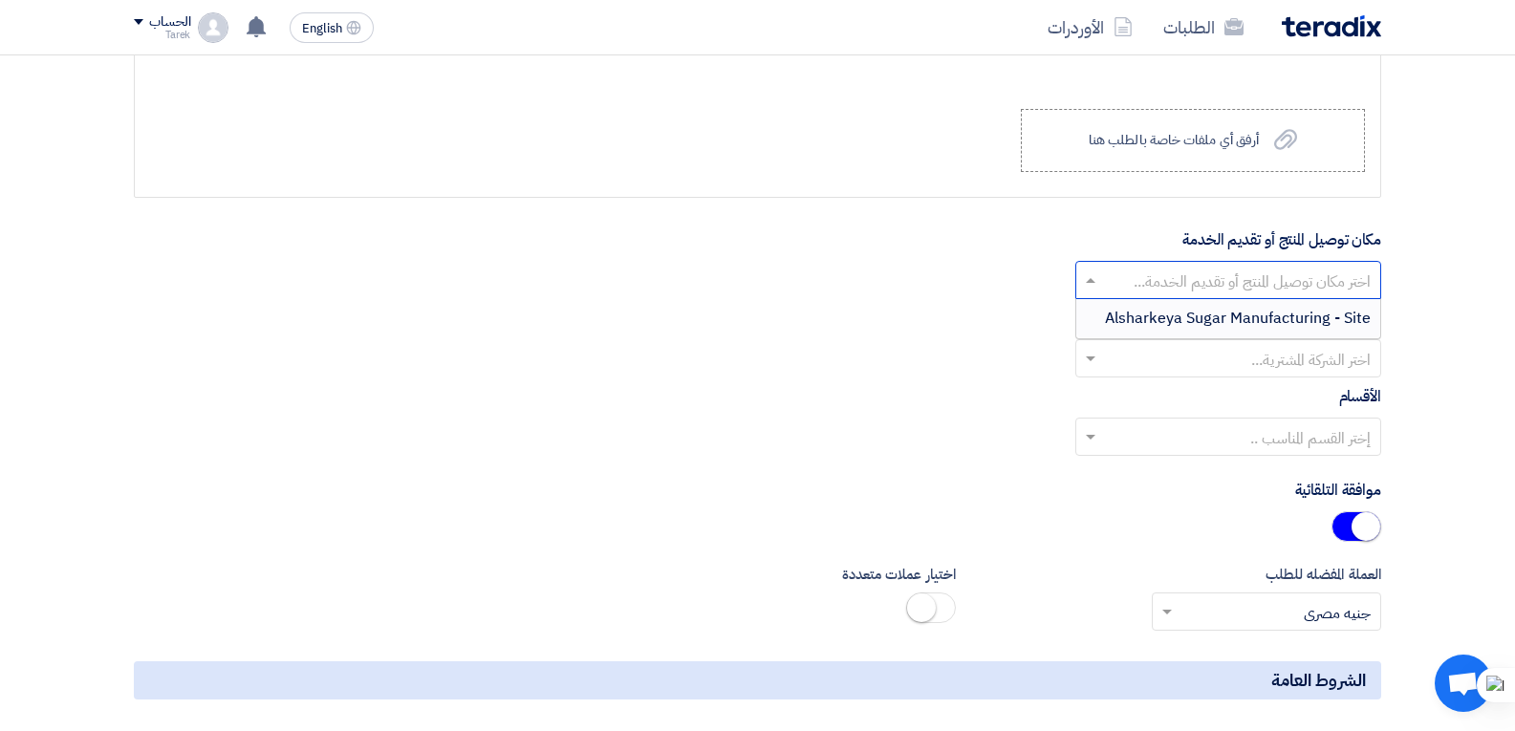
click at [1100, 274] on div at bounding box center [1228, 280] width 304 height 32
click at [1095, 319] on div "Alsharkeya Sugar Manufacturing - Site" at bounding box center [1228, 318] width 304 height 38
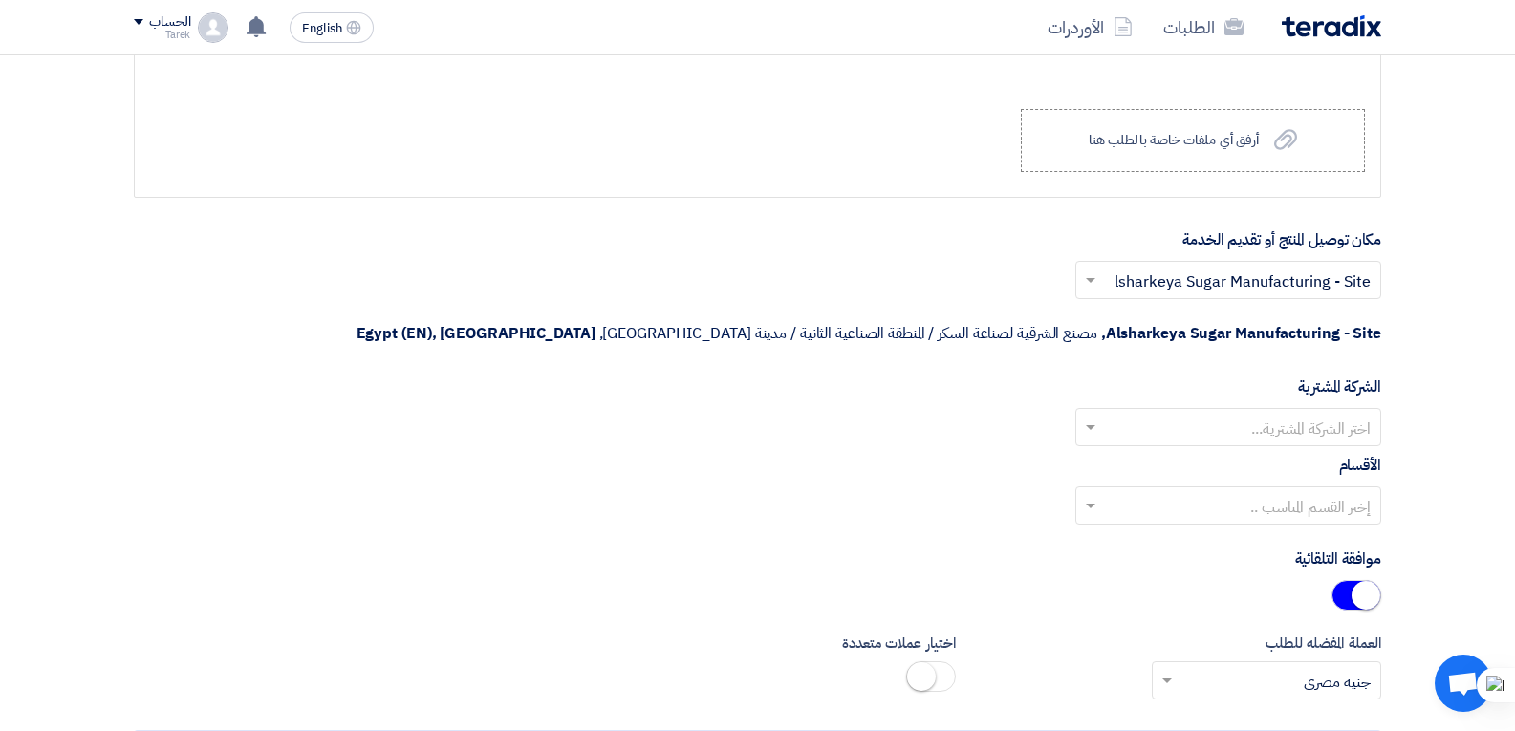
click at [1096, 416] on span at bounding box center [1088, 427] width 24 height 23
click at [1120, 446] on div "Alsharkeya Sugar Manufacturing" at bounding box center [1228, 465] width 304 height 38
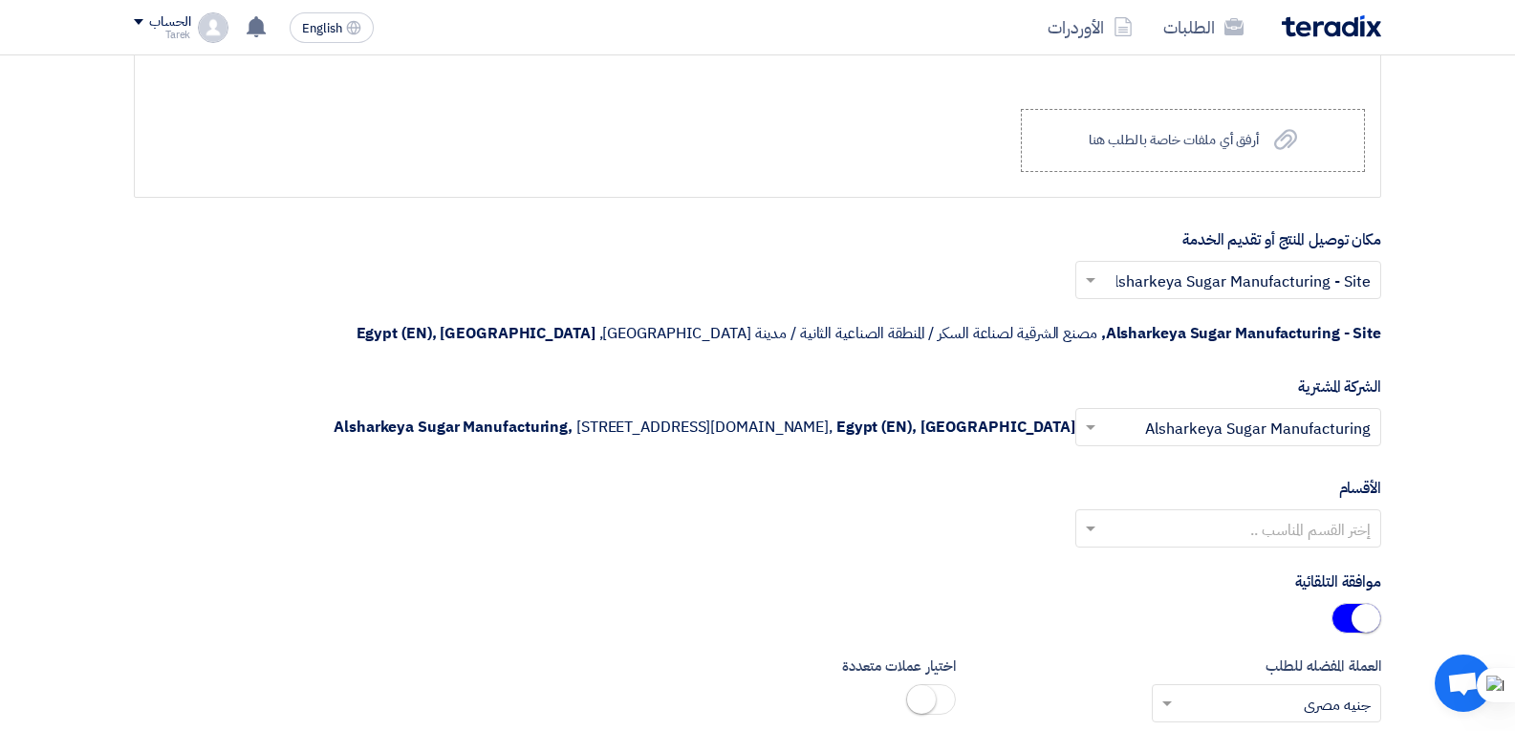
click at [1098, 528] on span at bounding box center [1088, 528] width 24 height 23
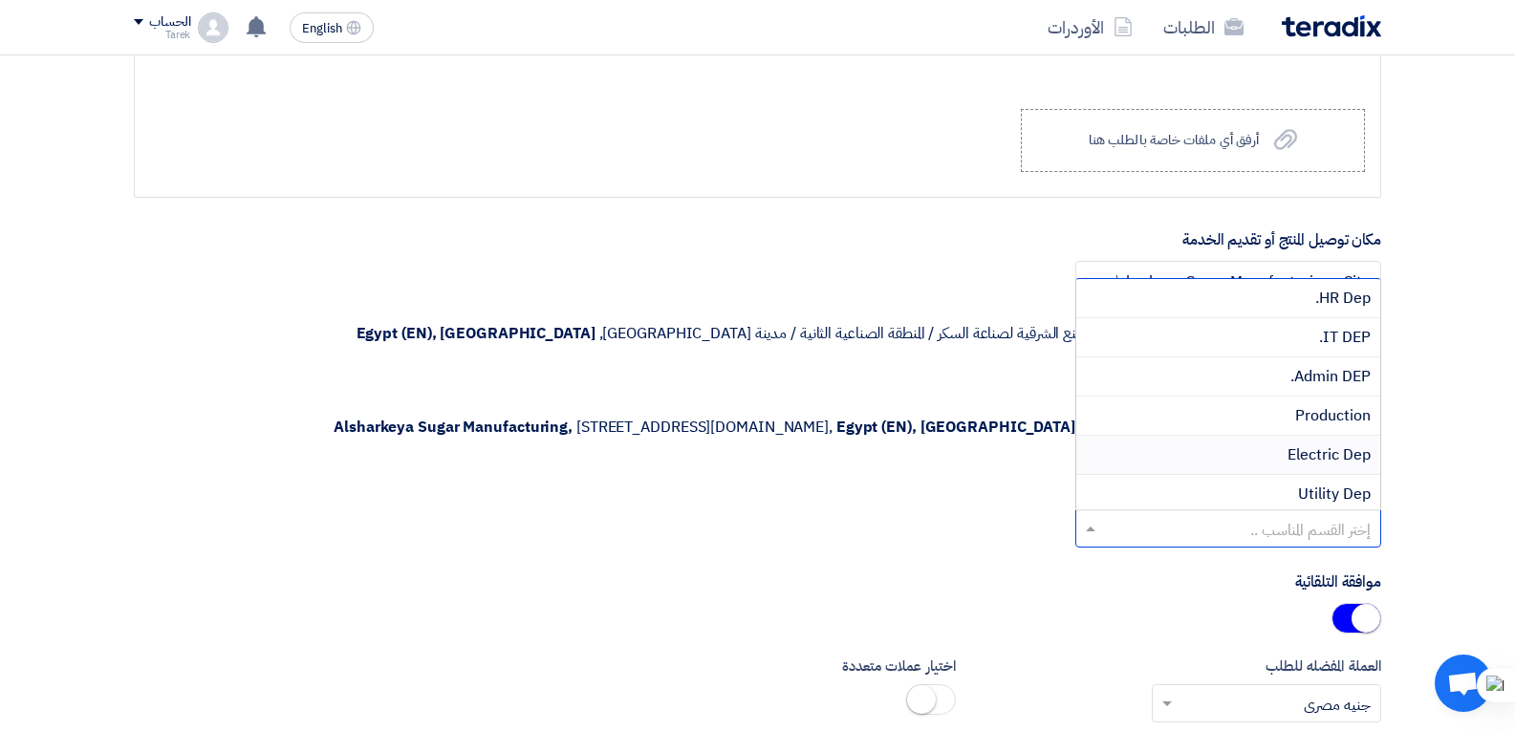
click at [1133, 466] on div "Electric Dep" at bounding box center [1228, 455] width 304 height 39
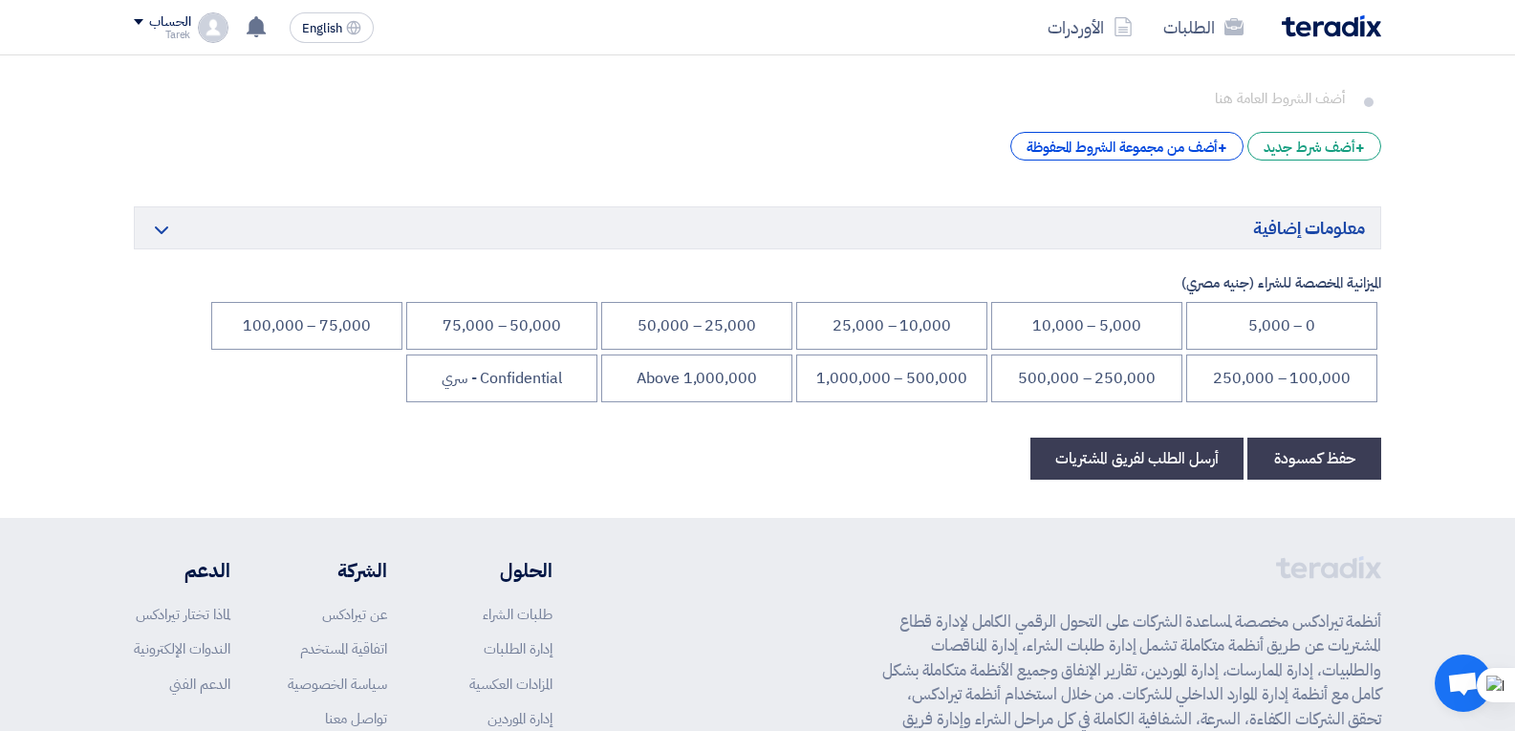
scroll to position [2867, 0]
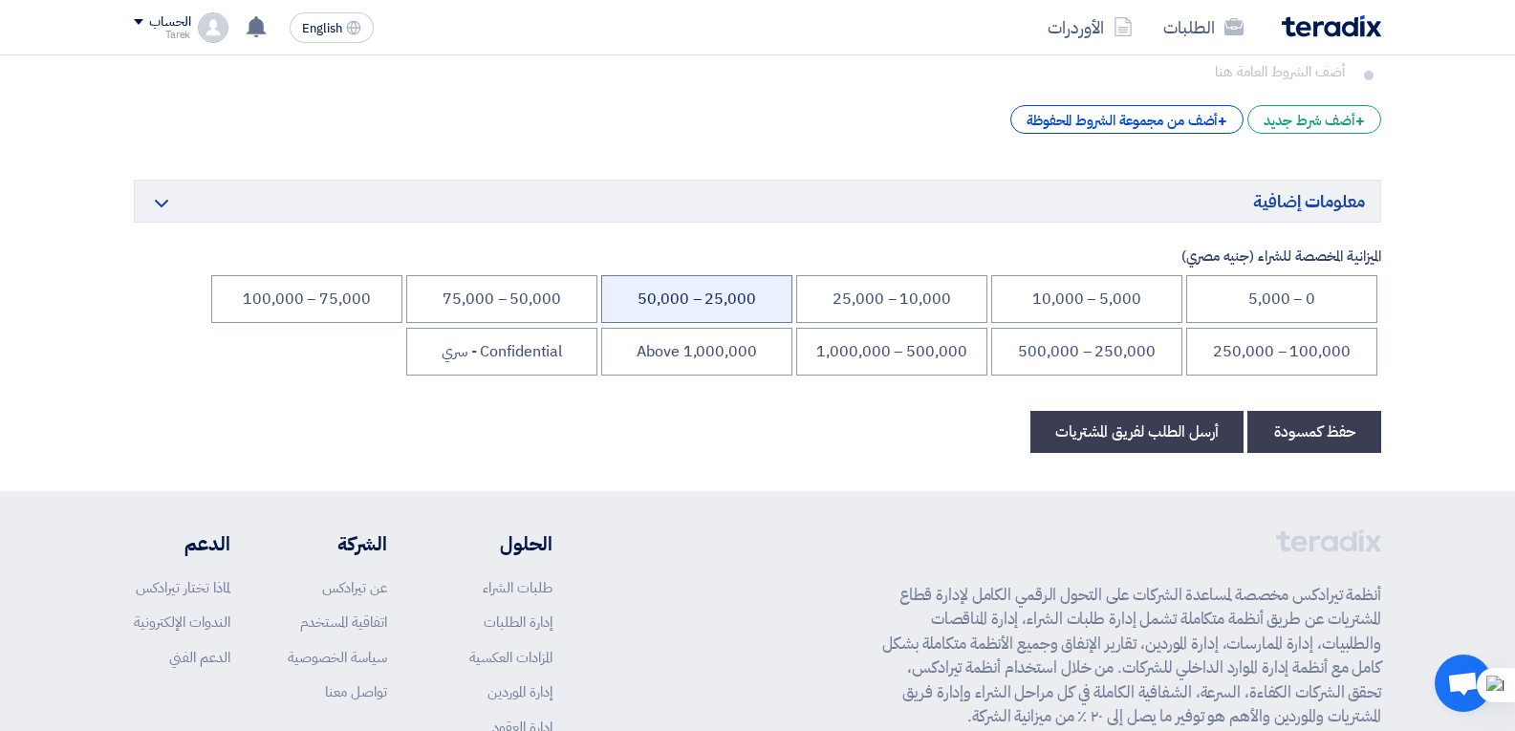
click at [775, 302] on li "25,000 – 50,000" at bounding box center [696, 299] width 191 height 48
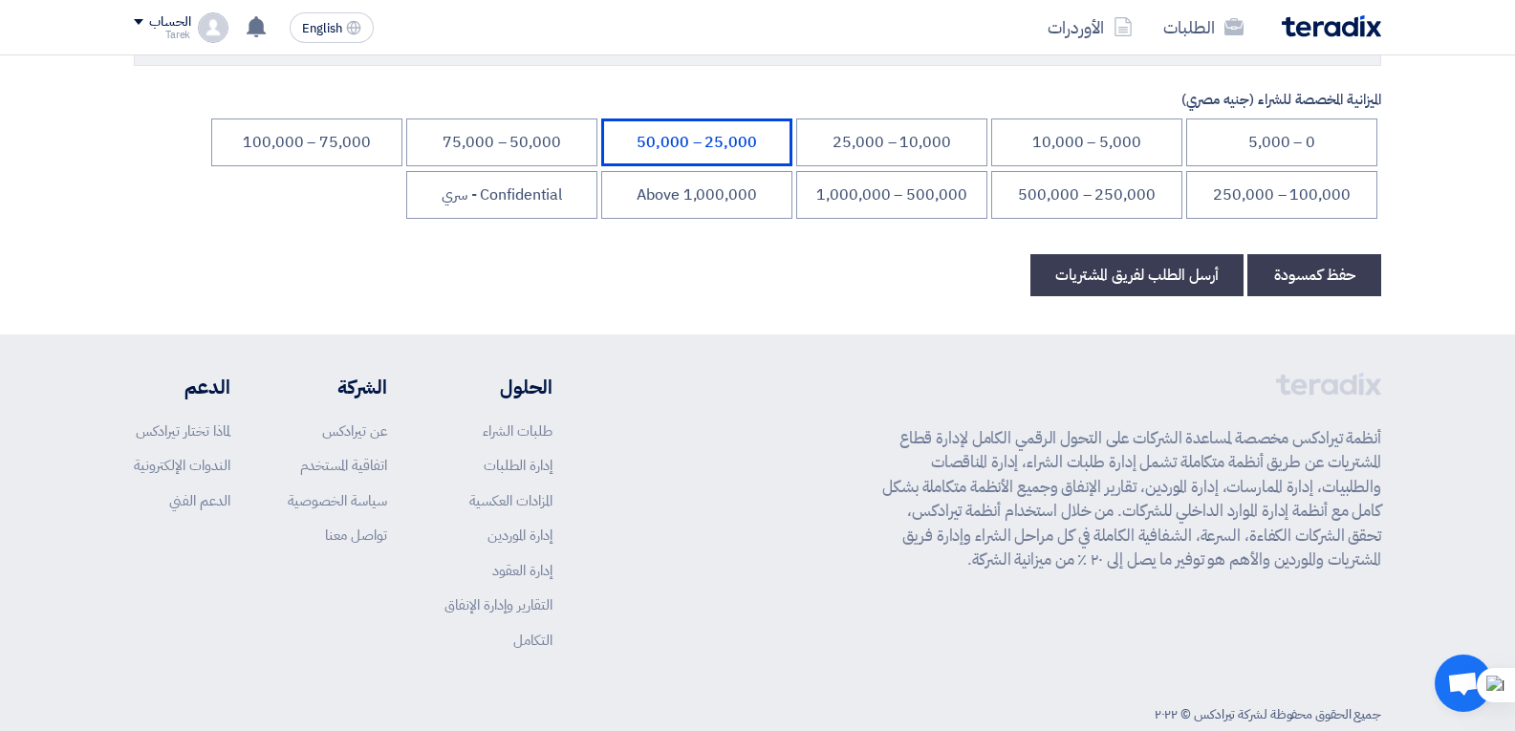
scroll to position [3065, 0]
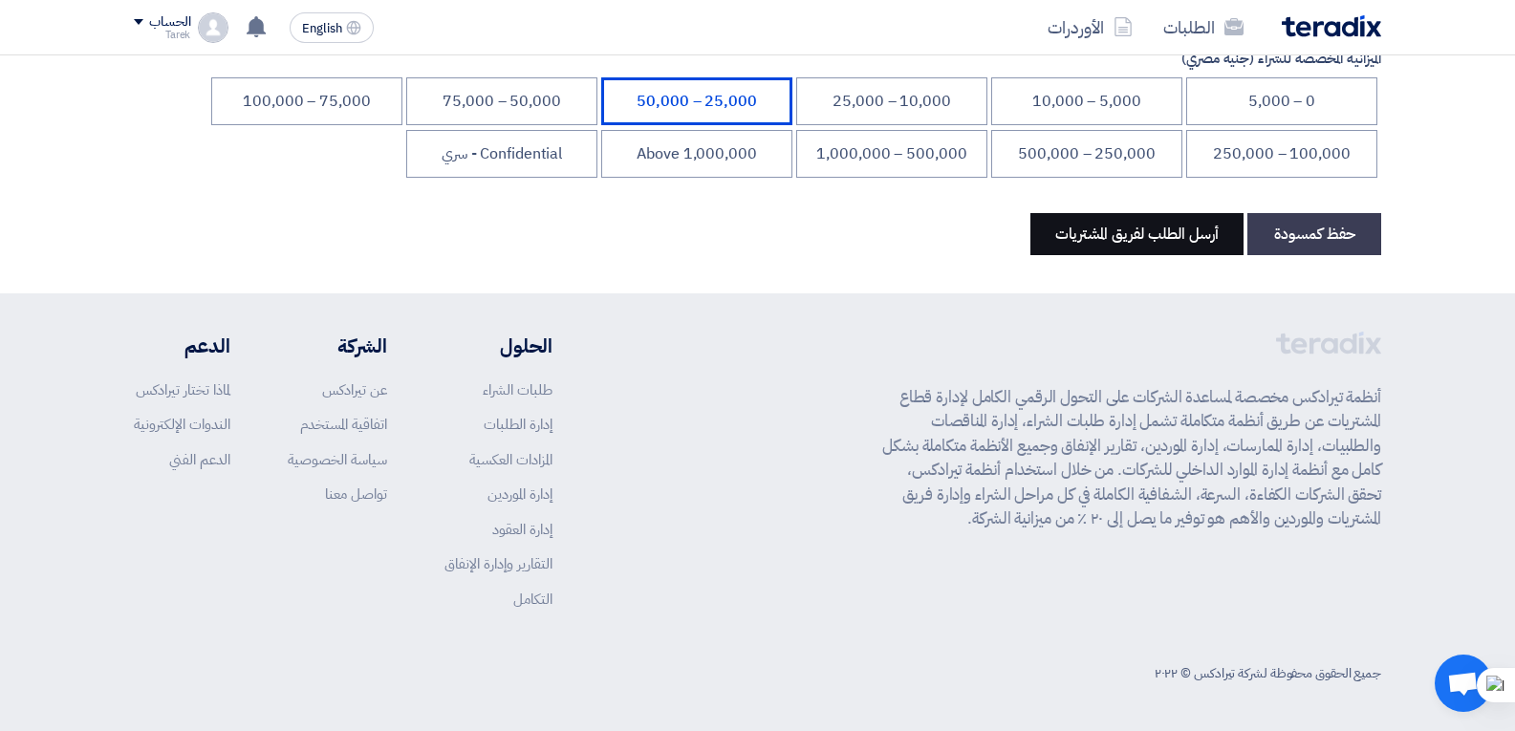
click at [1115, 239] on button "أرسل الطلب لفريق المشتريات" at bounding box center [1136, 234] width 213 height 42
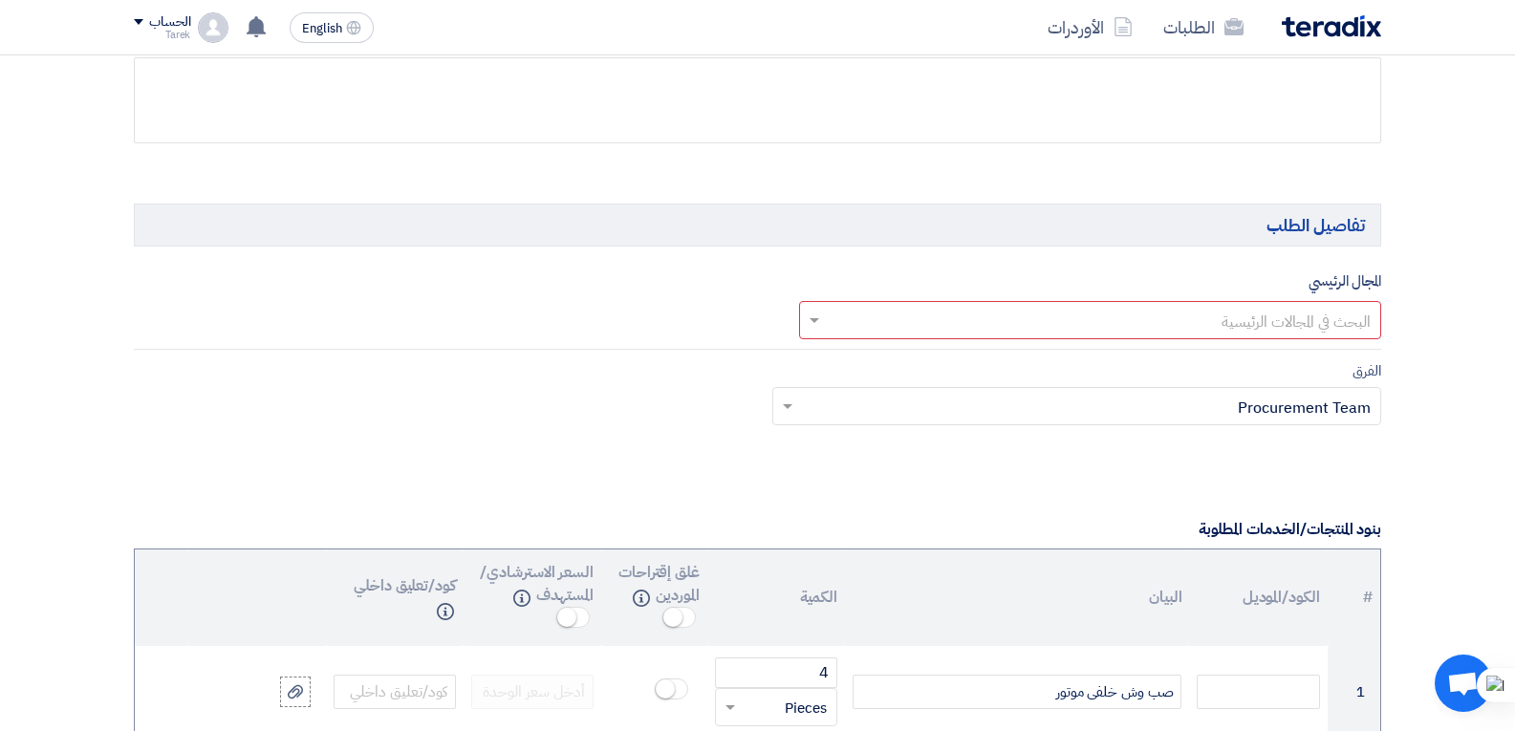
scroll to position [1147, 0]
click at [809, 324] on span at bounding box center [812, 318] width 24 height 23
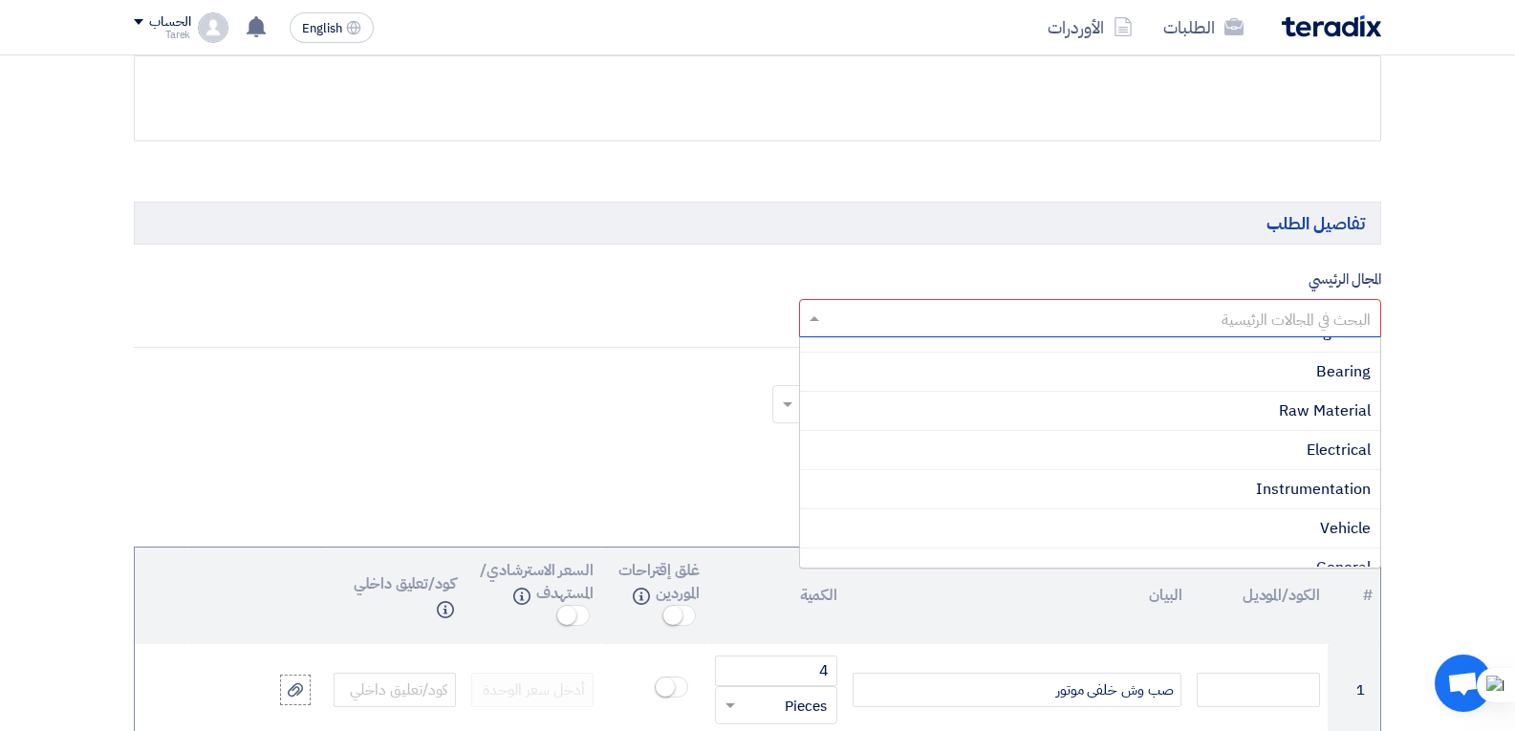
scroll to position [538, 0]
click at [1269, 493] on div "Electrical" at bounding box center [1090, 484] width 581 height 39
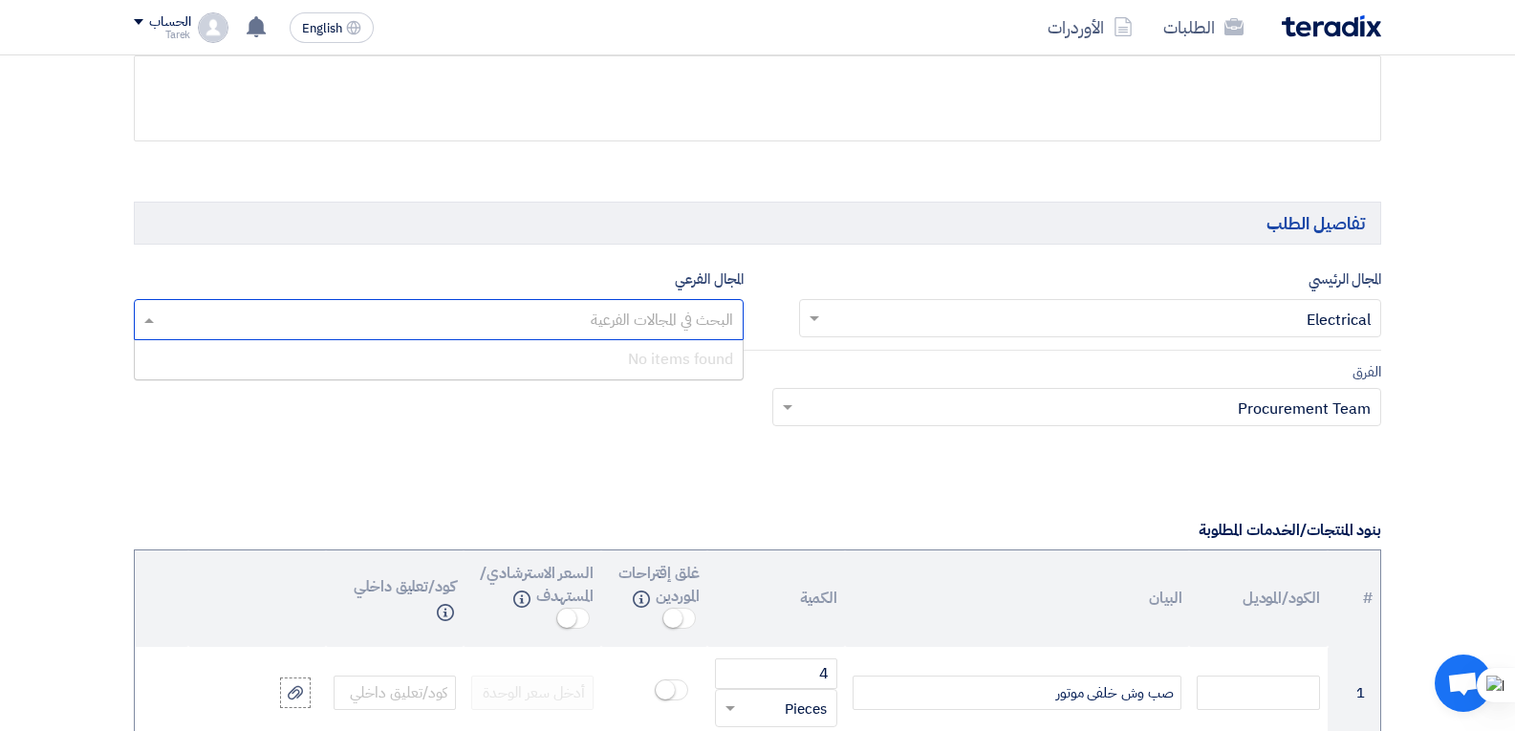
click at [528, 330] on input "text" at bounding box center [437, 322] width 591 height 32
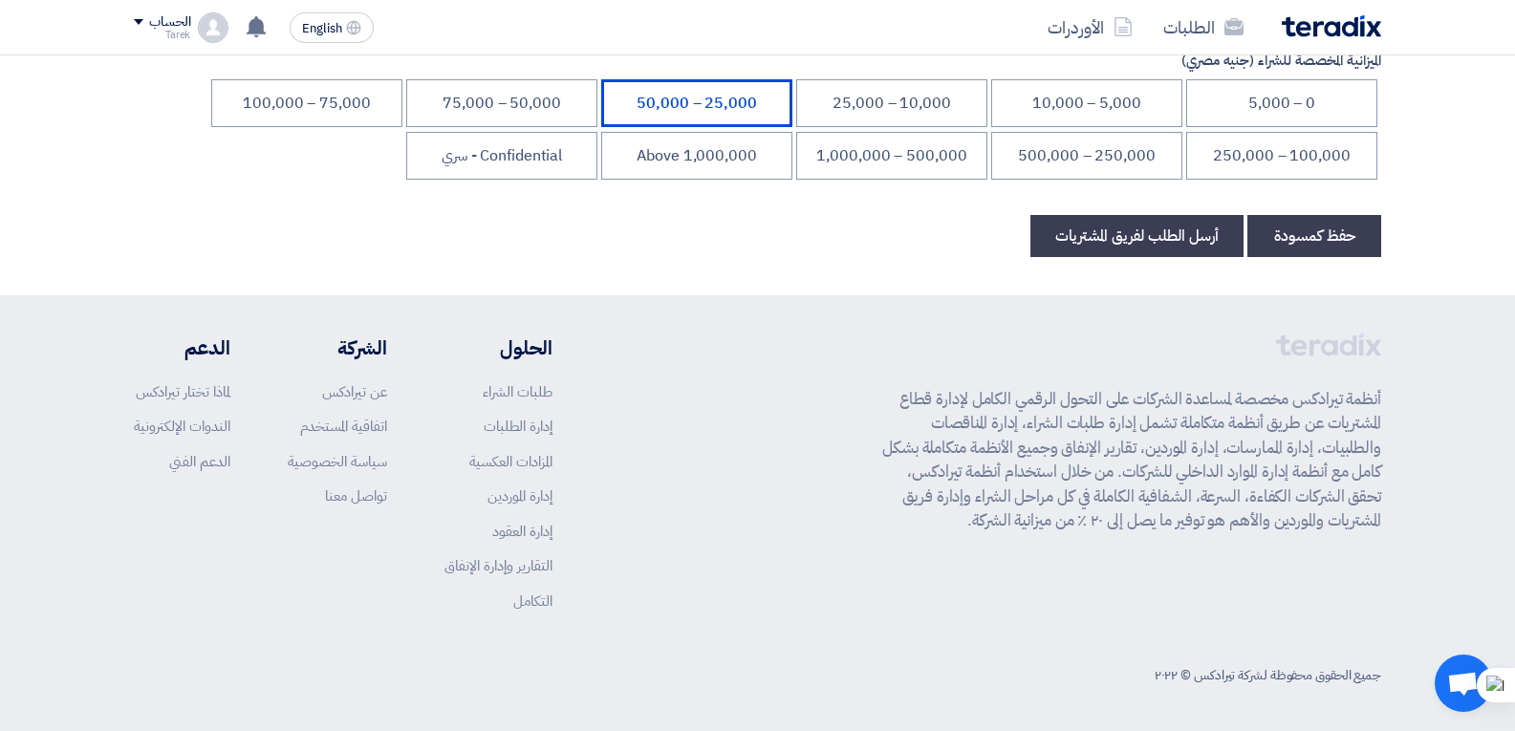
scroll to position [3068, 0]
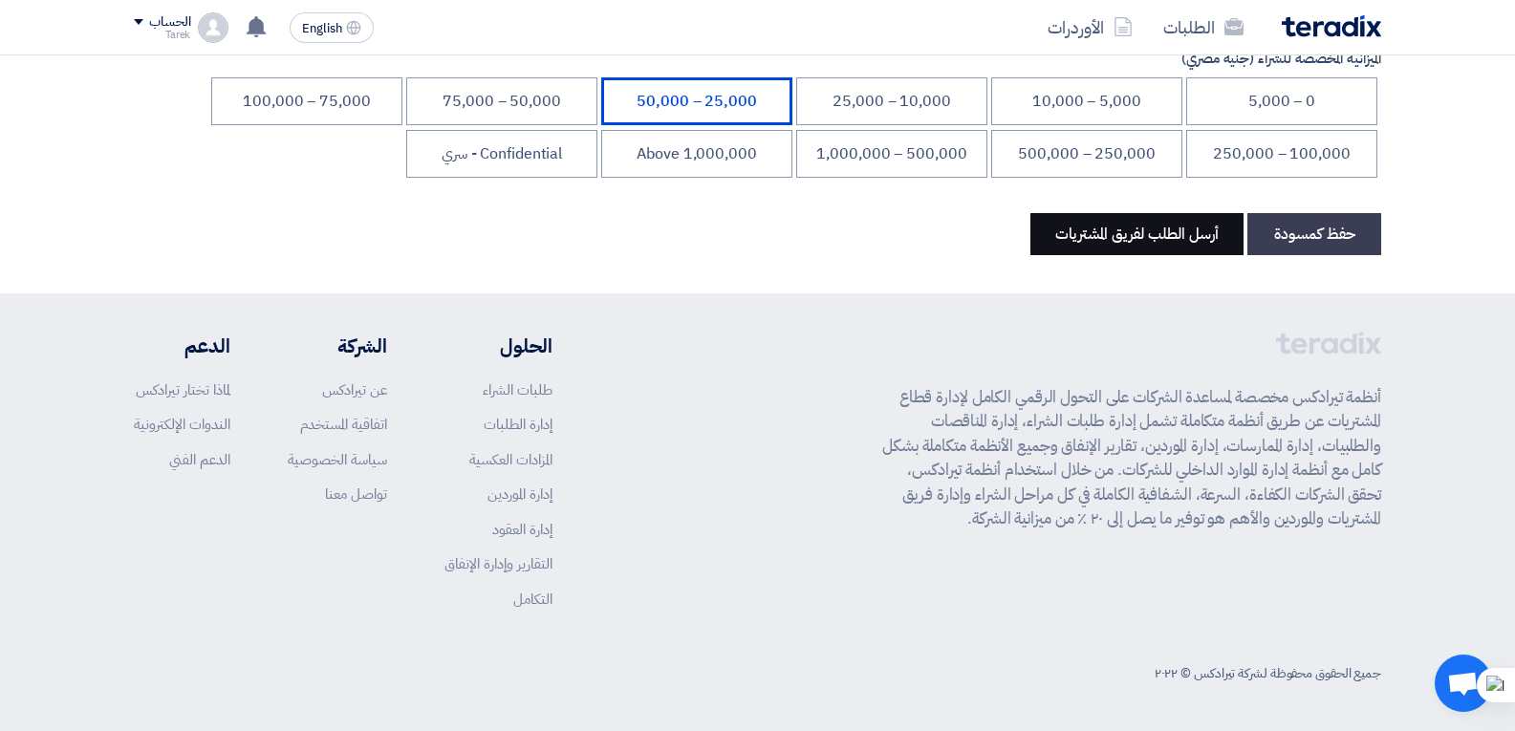
click at [1158, 233] on button "أرسل الطلب لفريق المشتريات" at bounding box center [1136, 234] width 213 height 42
